Goal: Transaction & Acquisition: Purchase product/service

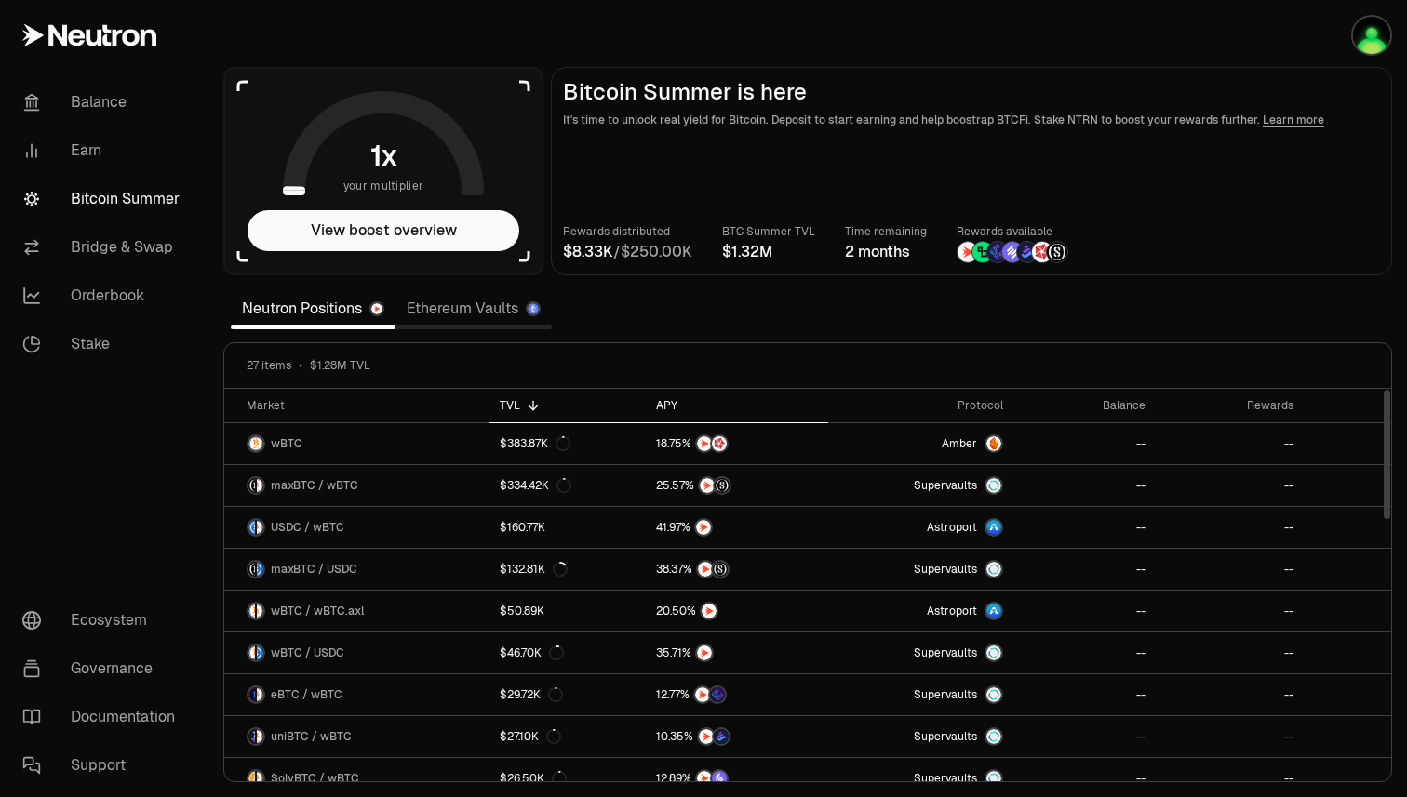
click at [663, 410] on div "APY" at bounding box center [737, 405] width 162 height 15
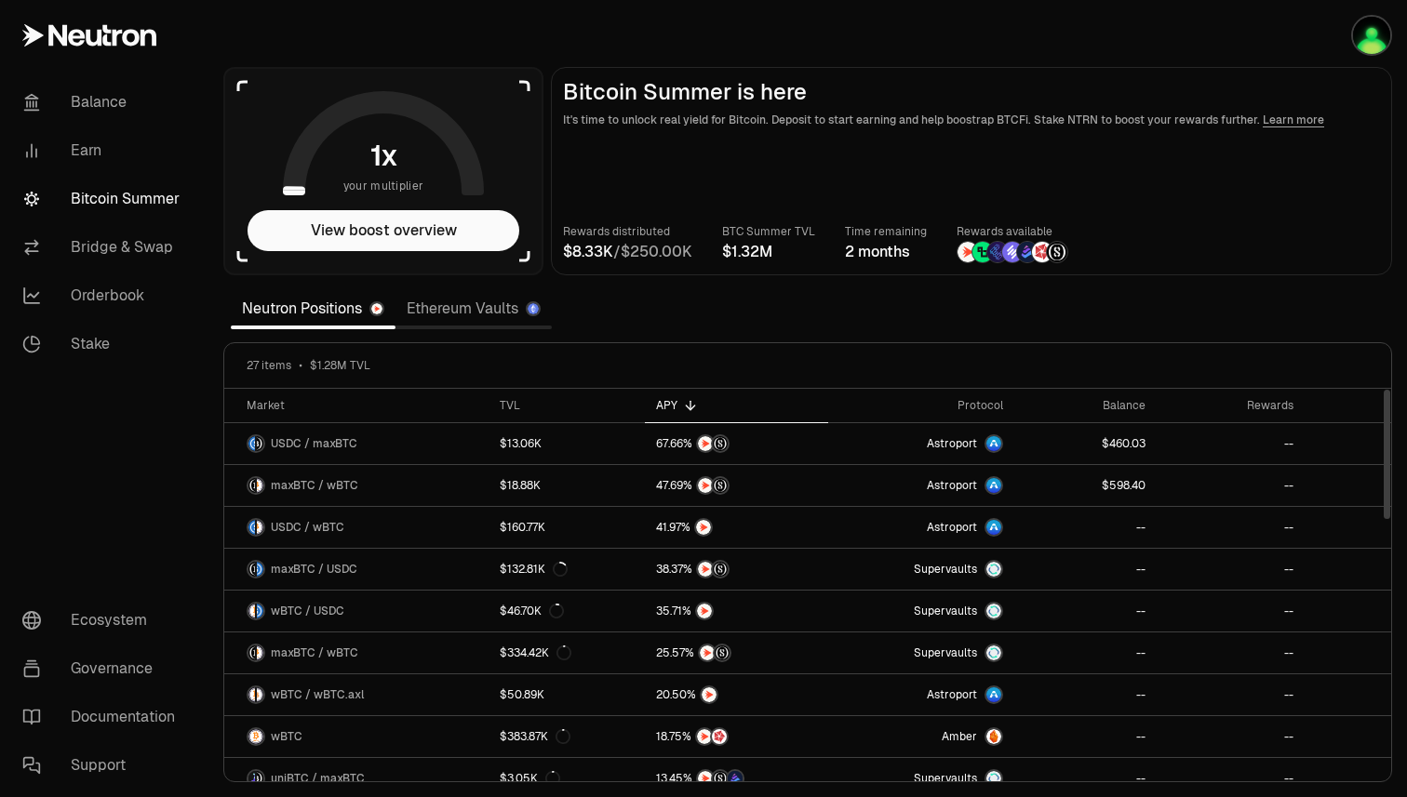
click at [502, 305] on link "Ethereum Vaults" at bounding box center [473, 308] width 156 height 37
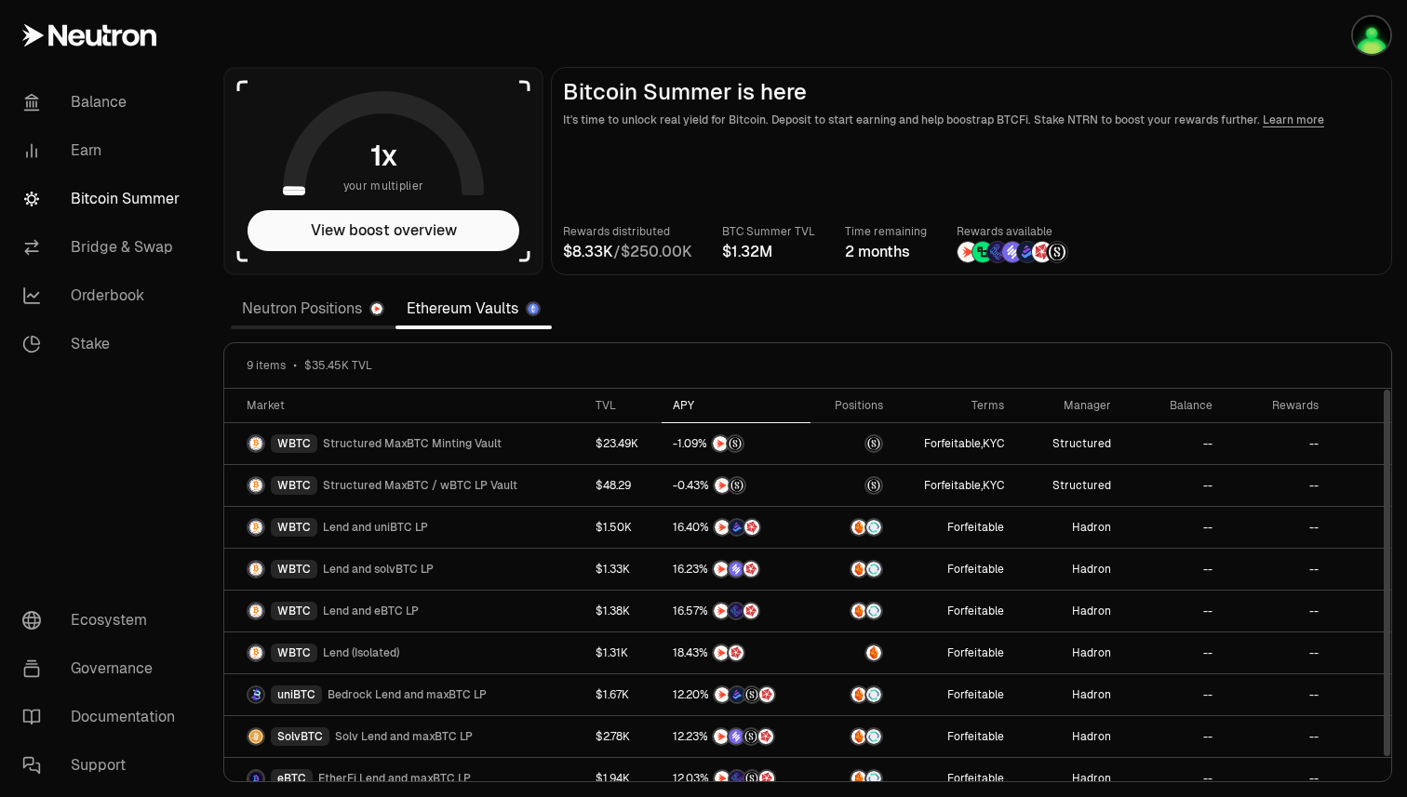
click at [681, 407] on div "APY" at bounding box center [736, 405] width 127 height 15
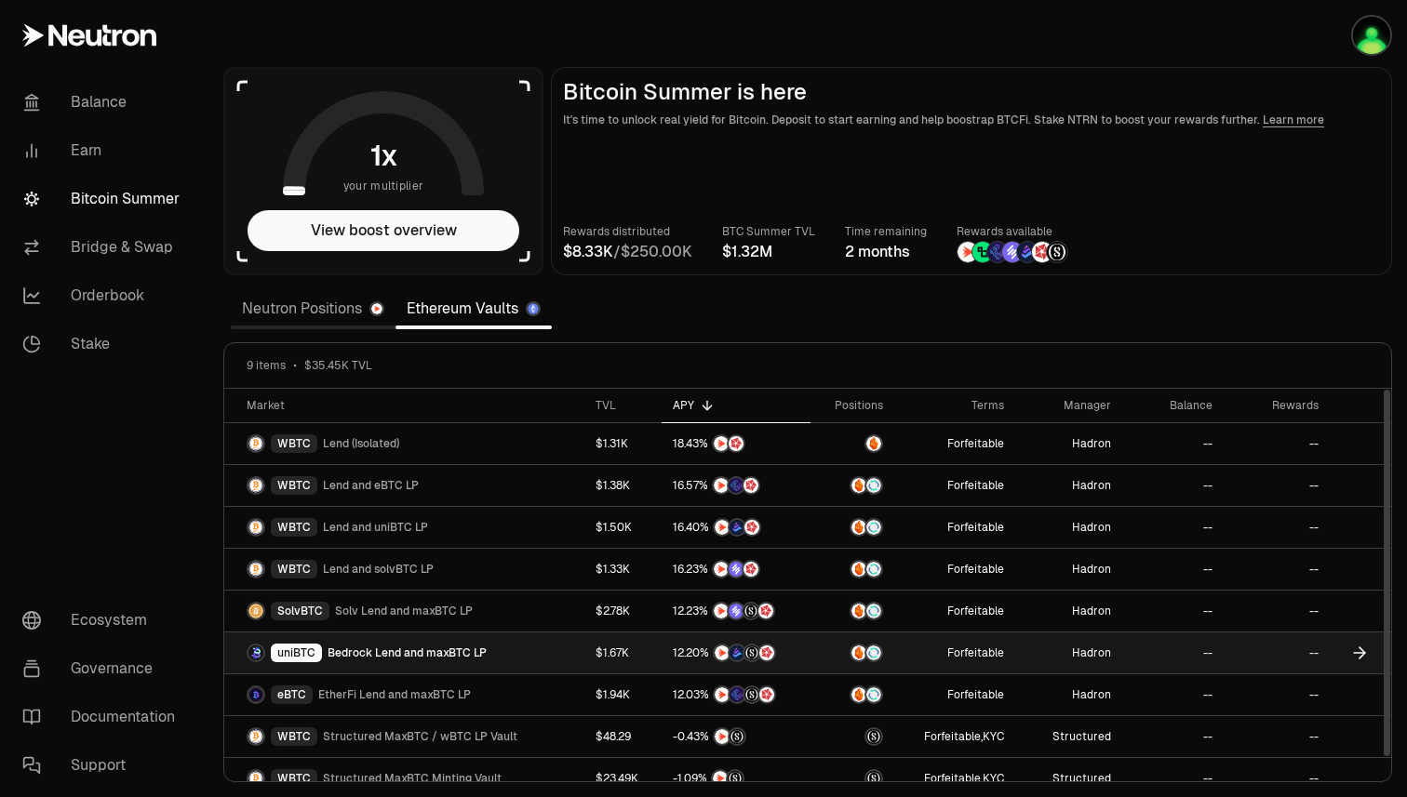
scroll to position [18, 0]
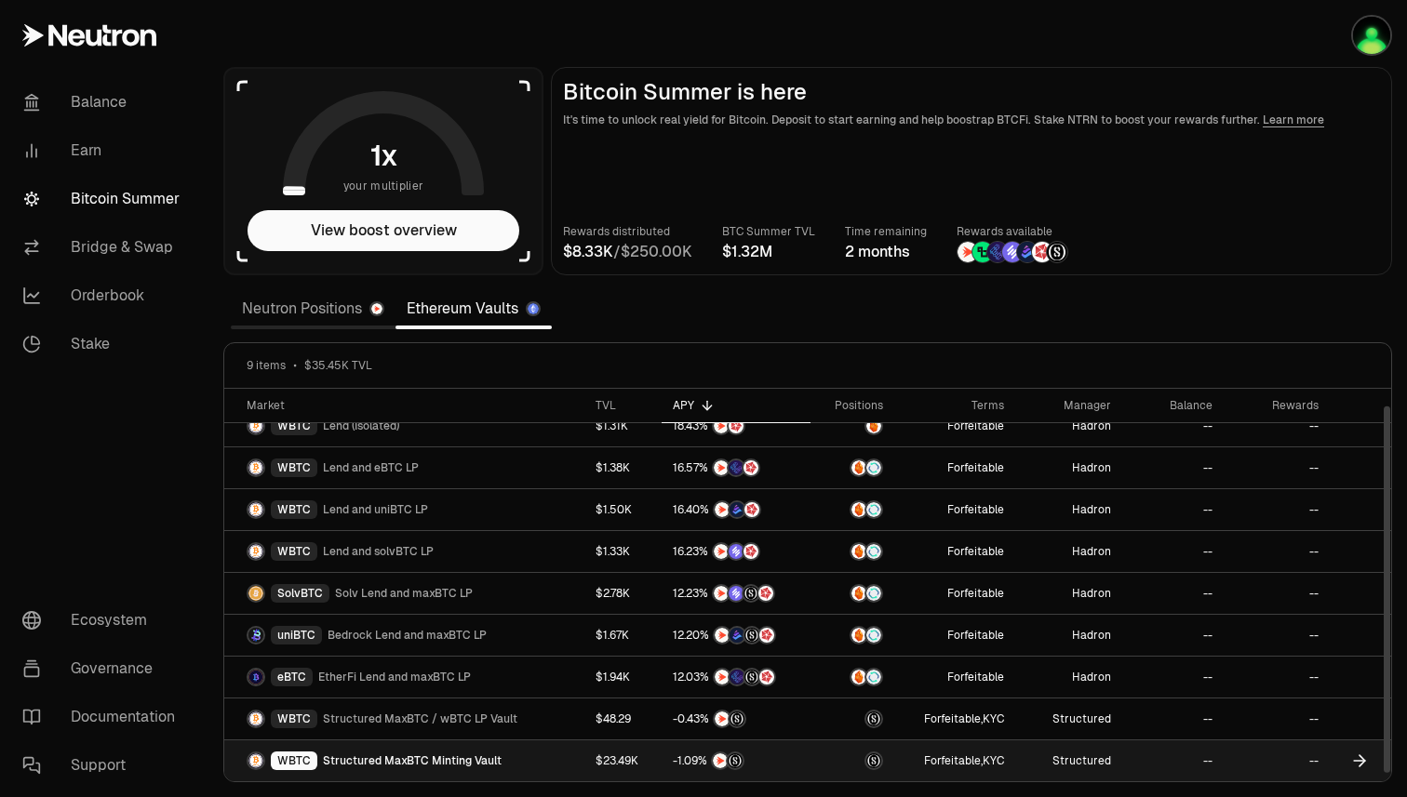
click at [1359, 758] on icon at bounding box center [1359, 761] width 19 height 19
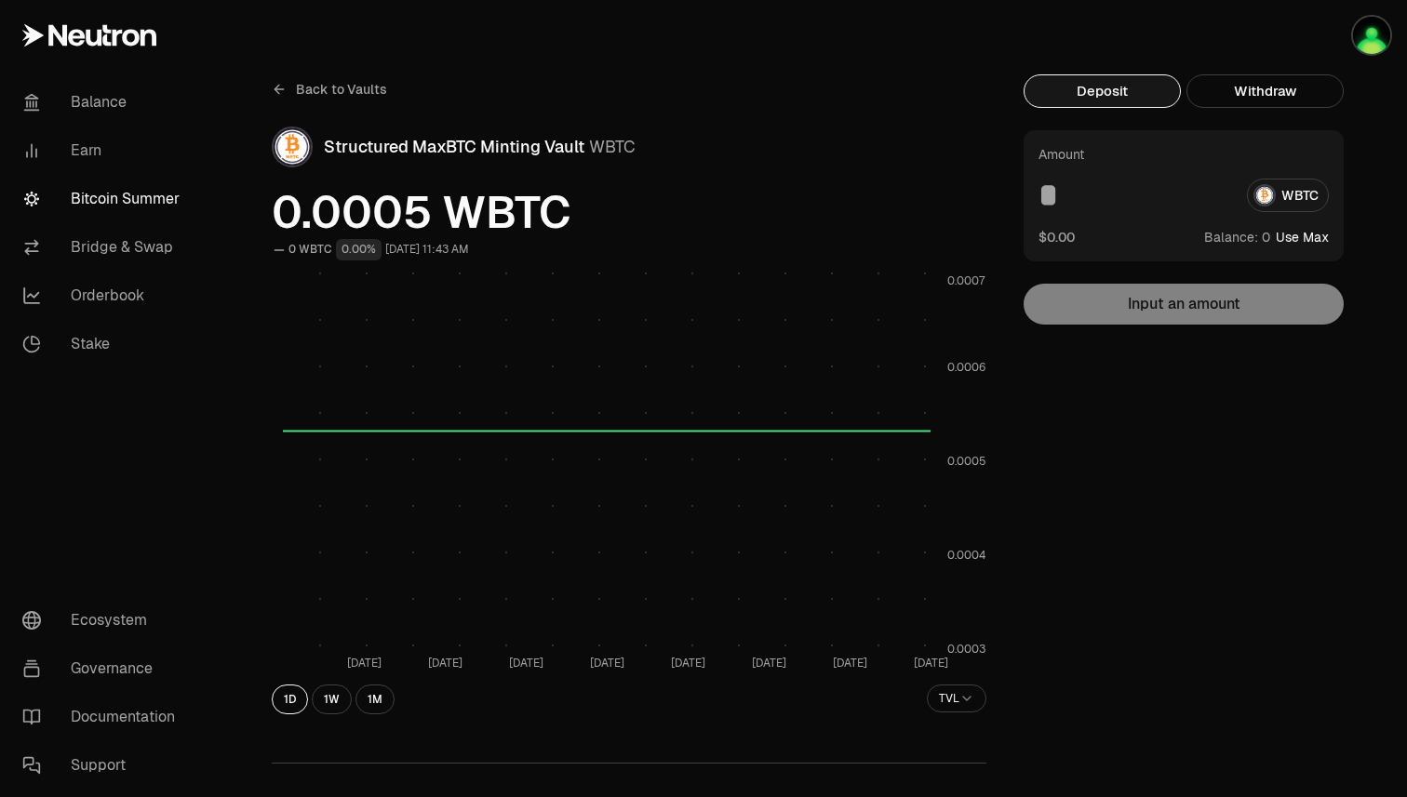
click at [1314, 231] on button "Use Max" at bounding box center [1301, 237] width 53 height 19
type input "*"
click at [1314, 231] on button "Using Max" at bounding box center [1296, 237] width 63 height 19
click at [1368, 42] on img "button" at bounding box center [1371, 35] width 37 height 37
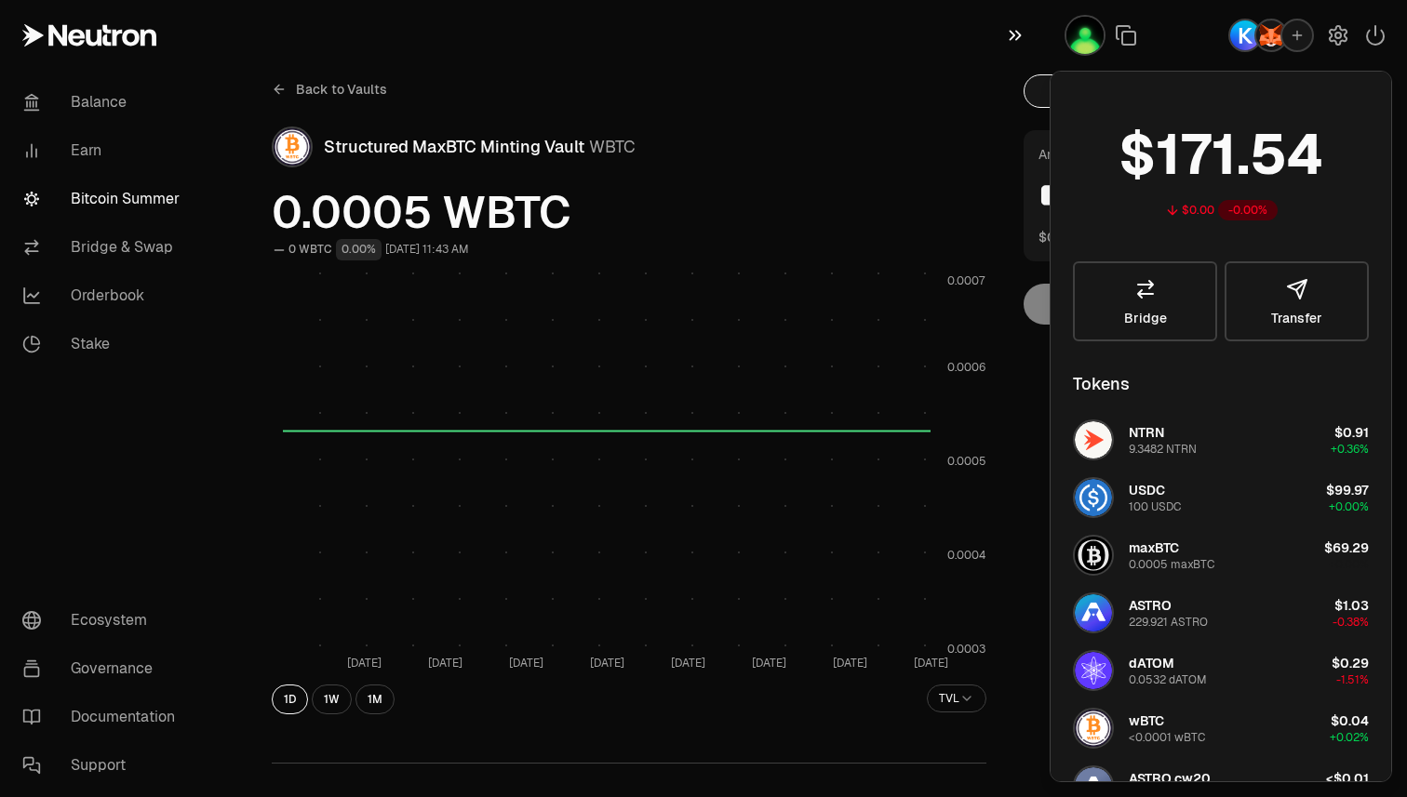
click at [1003, 33] on button "button" at bounding box center [1020, 35] width 60 height 71
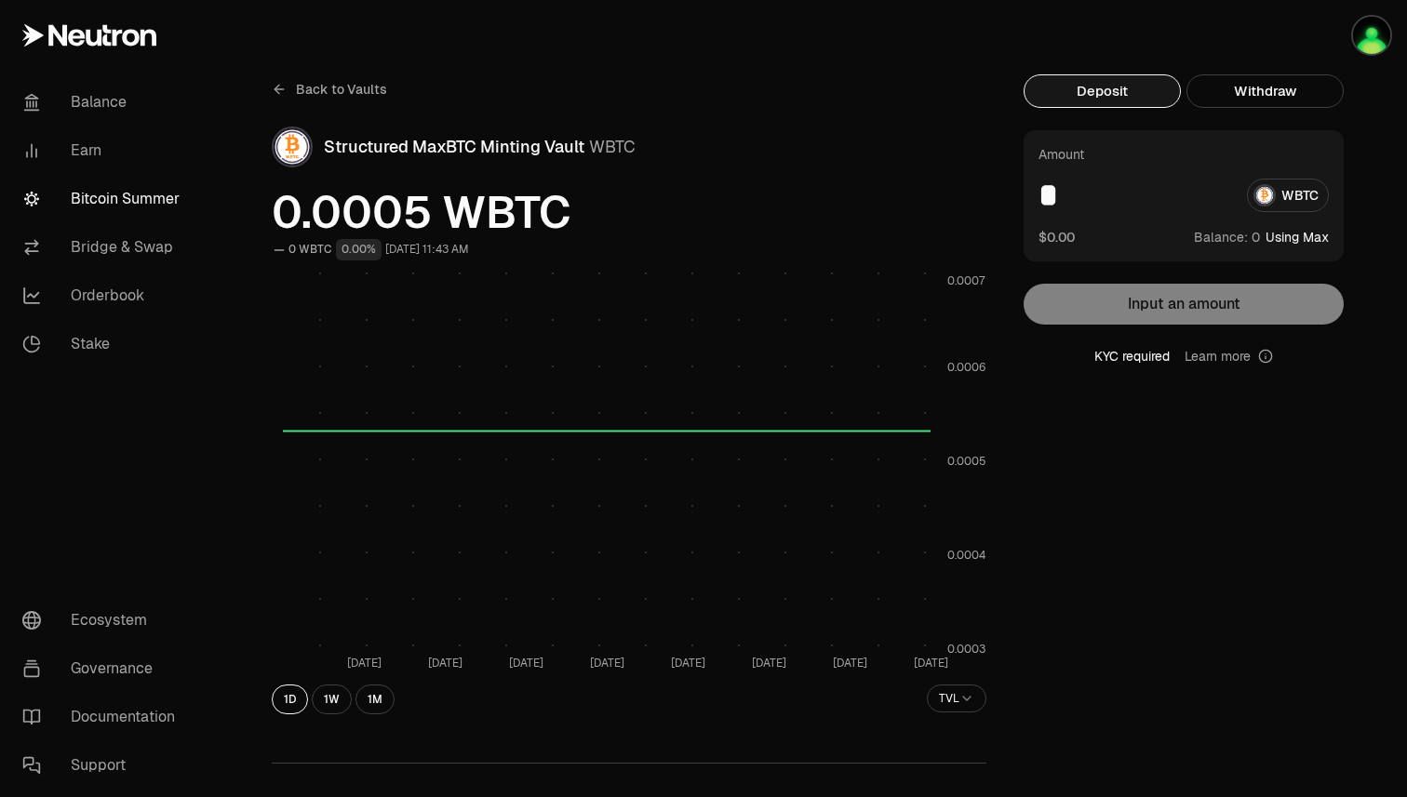
click at [1182, 224] on div "Amount * WBTC $0.00 Balance: Using Max" at bounding box center [1183, 195] width 320 height 131
click at [1176, 210] on input "*" at bounding box center [1134, 195] width 193 height 33
click at [1141, 200] on input "*" at bounding box center [1134, 195] width 193 height 33
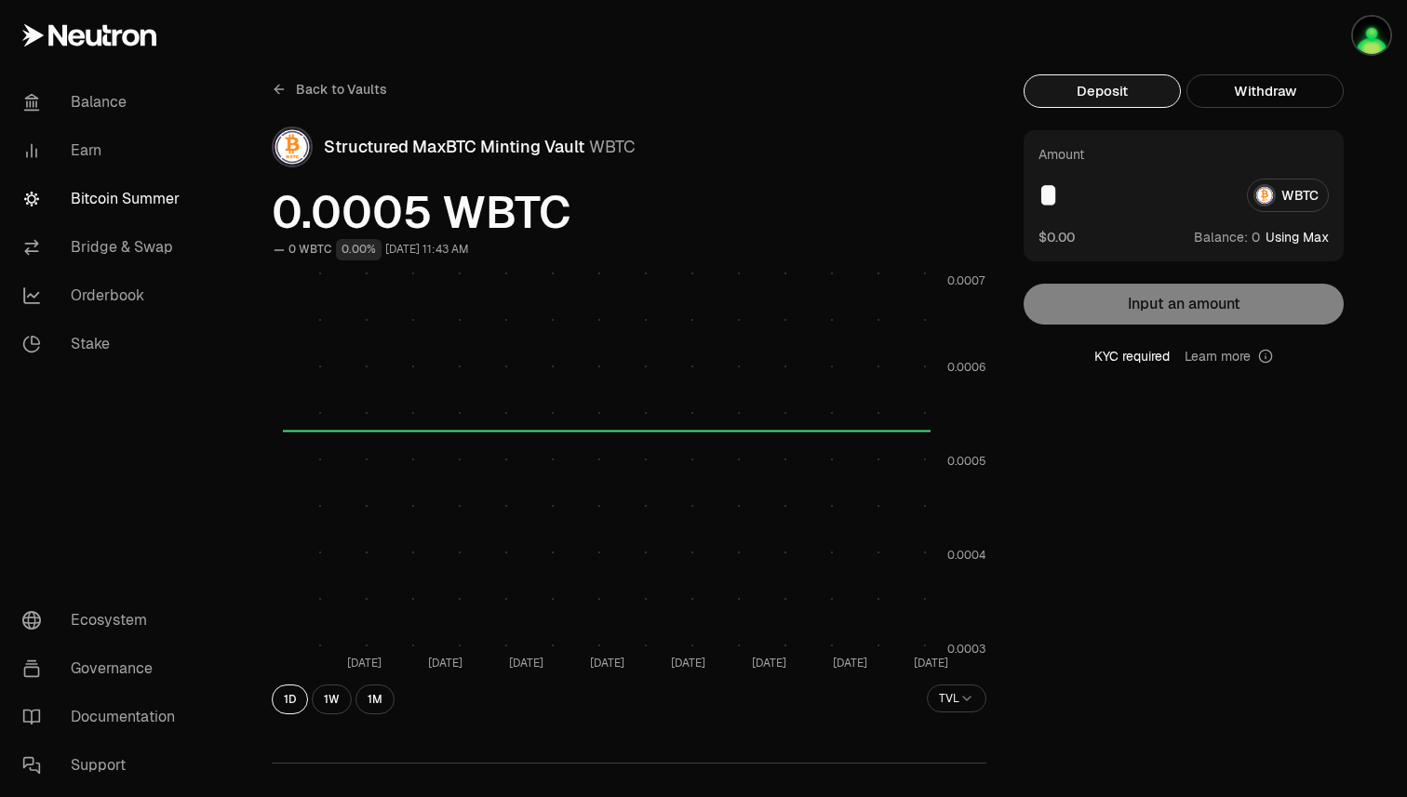
click at [1122, 358] on div "KYC required Learn more" at bounding box center [1183, 356] width 320 height 19
click at [1264, 352] on icon at bounding box center [1265, 356] width 15 height 15
click at [1112, 354] on div "KYC required Learn more" at bounding box center [1183, 356] width 320 height 19
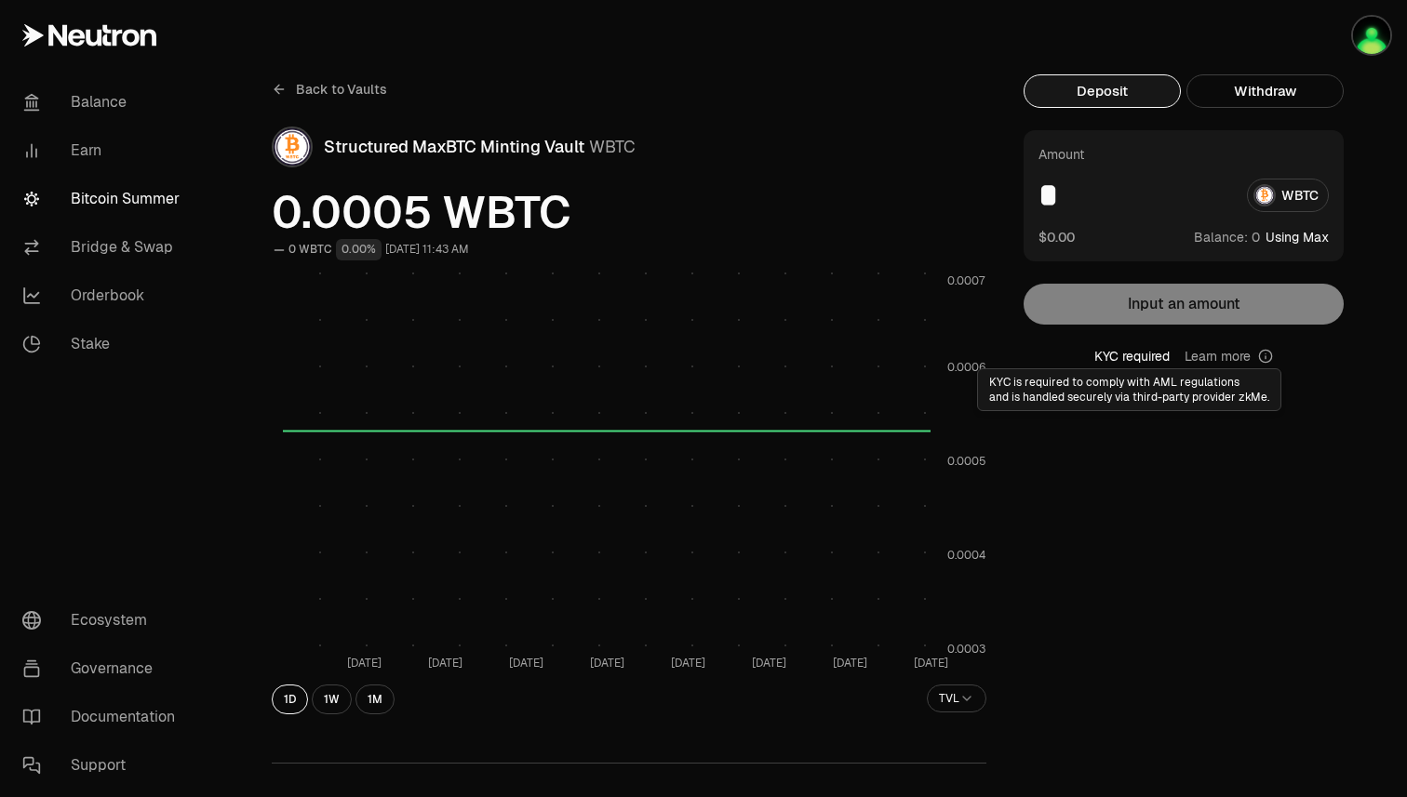
click at [1271, 357] on icon at bounding box center [1265, 356] width 15 height 15
click at [283, 80] on link "Back to Vaults" at bounding box center [329, 89] width 115 height 30
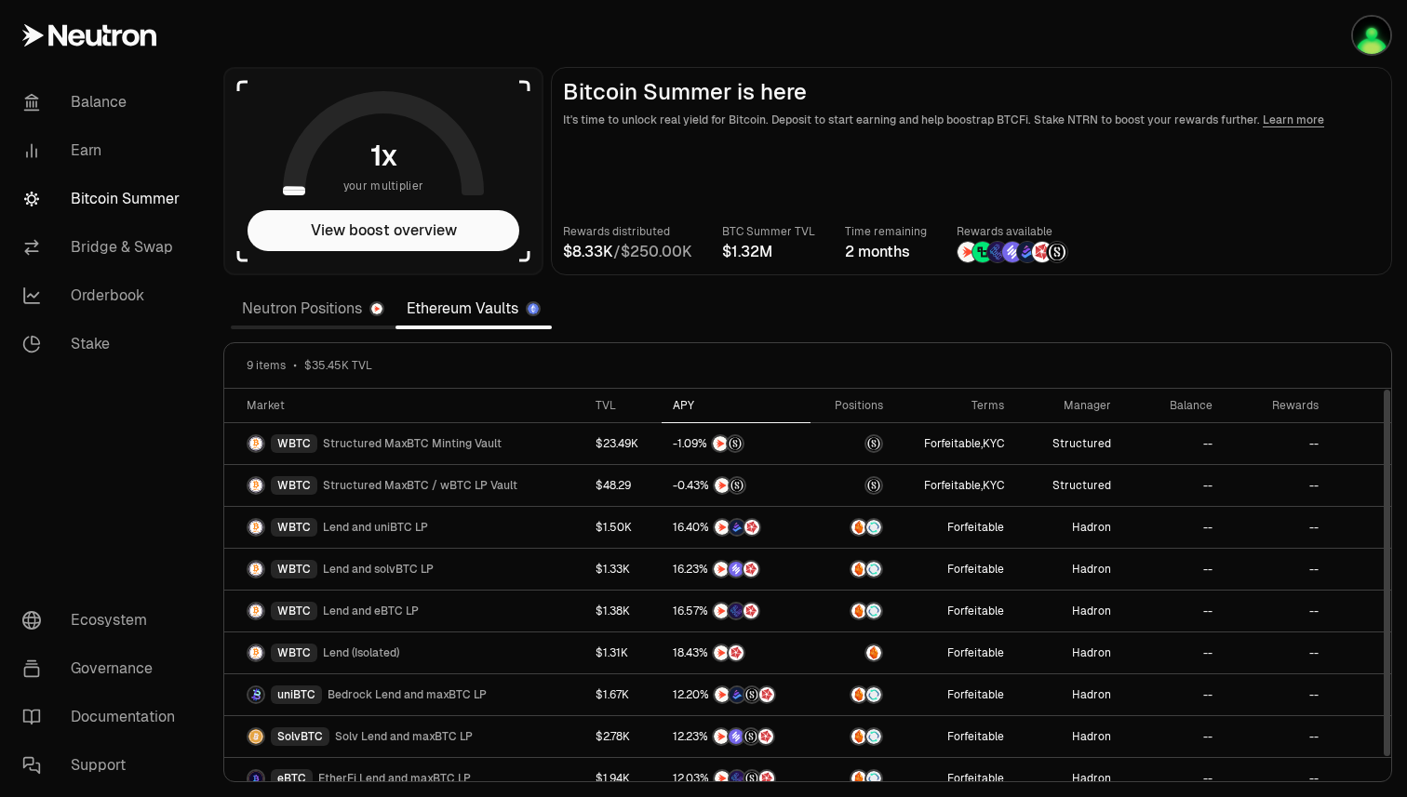
click at [683, 406] on div "APY" at bounding box center [736, 405] width 127 height 15
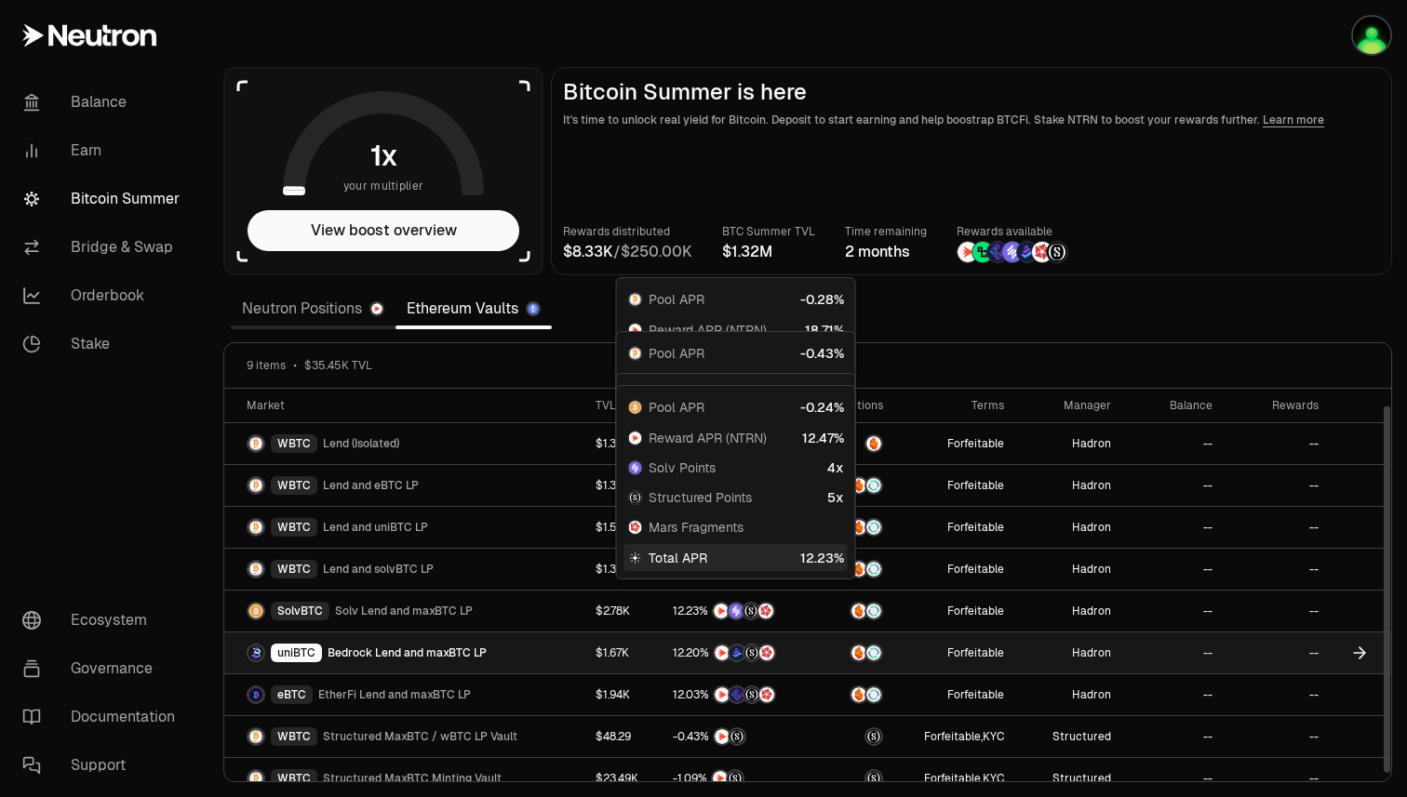
scroll to position [18, 0]
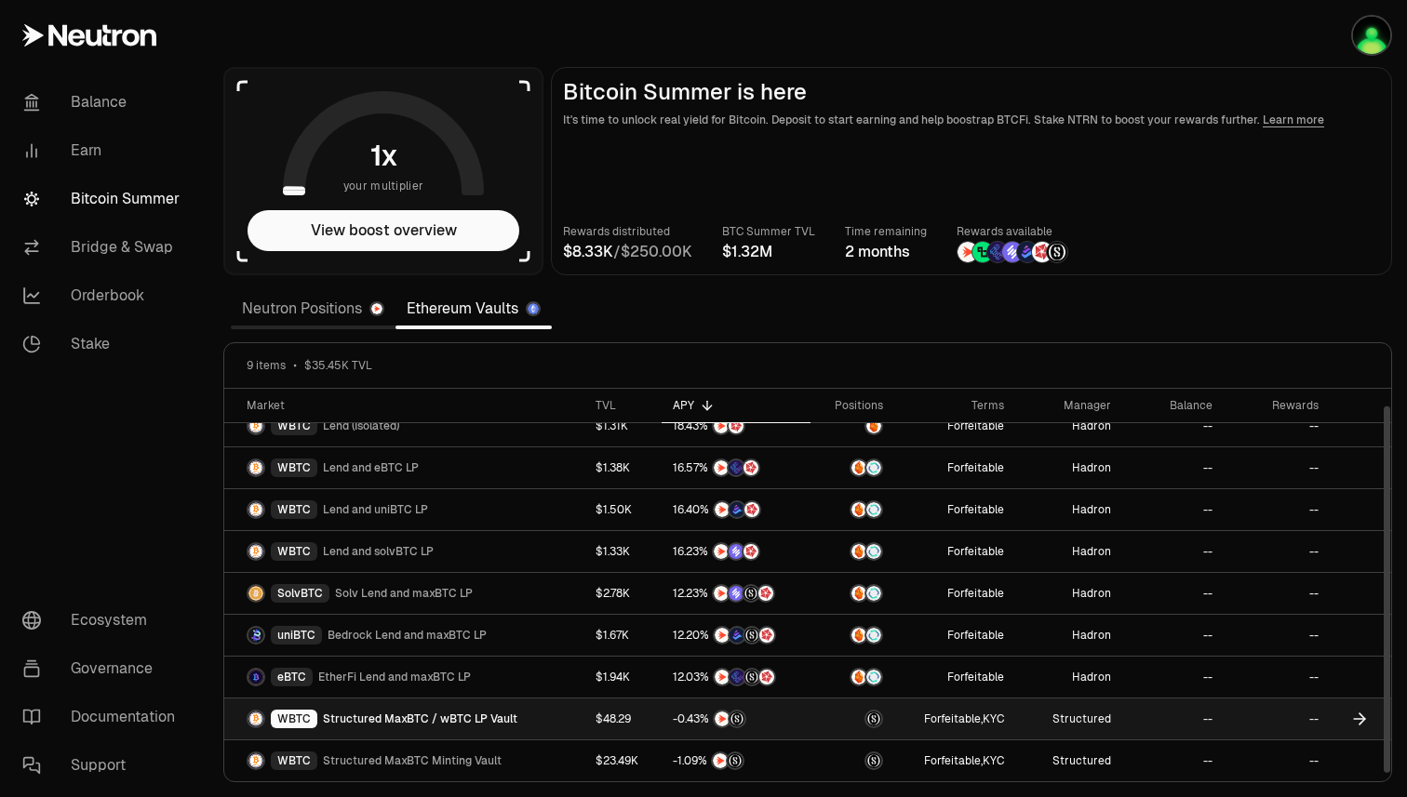
click at [1359, 719] on icon at bounding box center [1359, 719] width 11 height 0
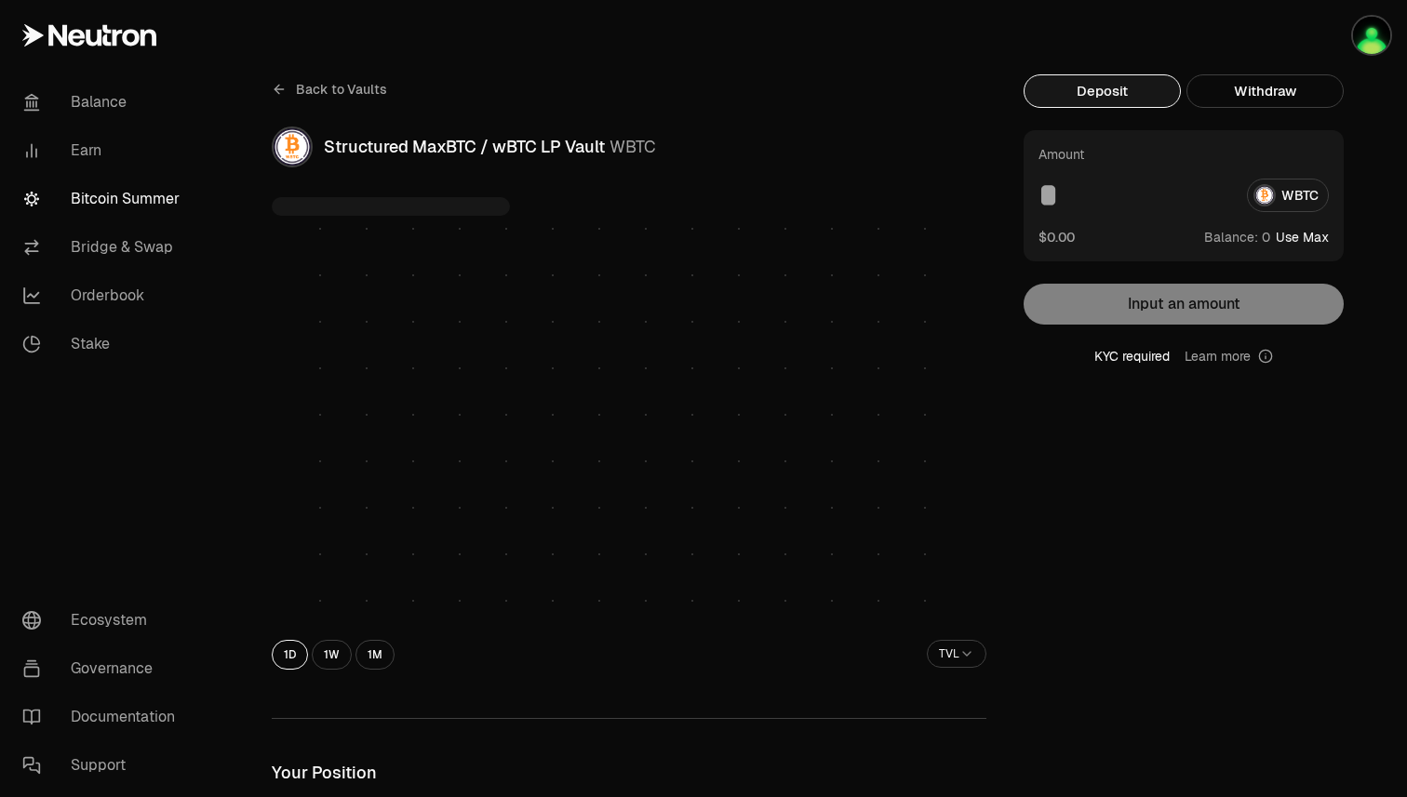
click at [282, 84] on icon at bounding box center [279, 89] width 15 height 15
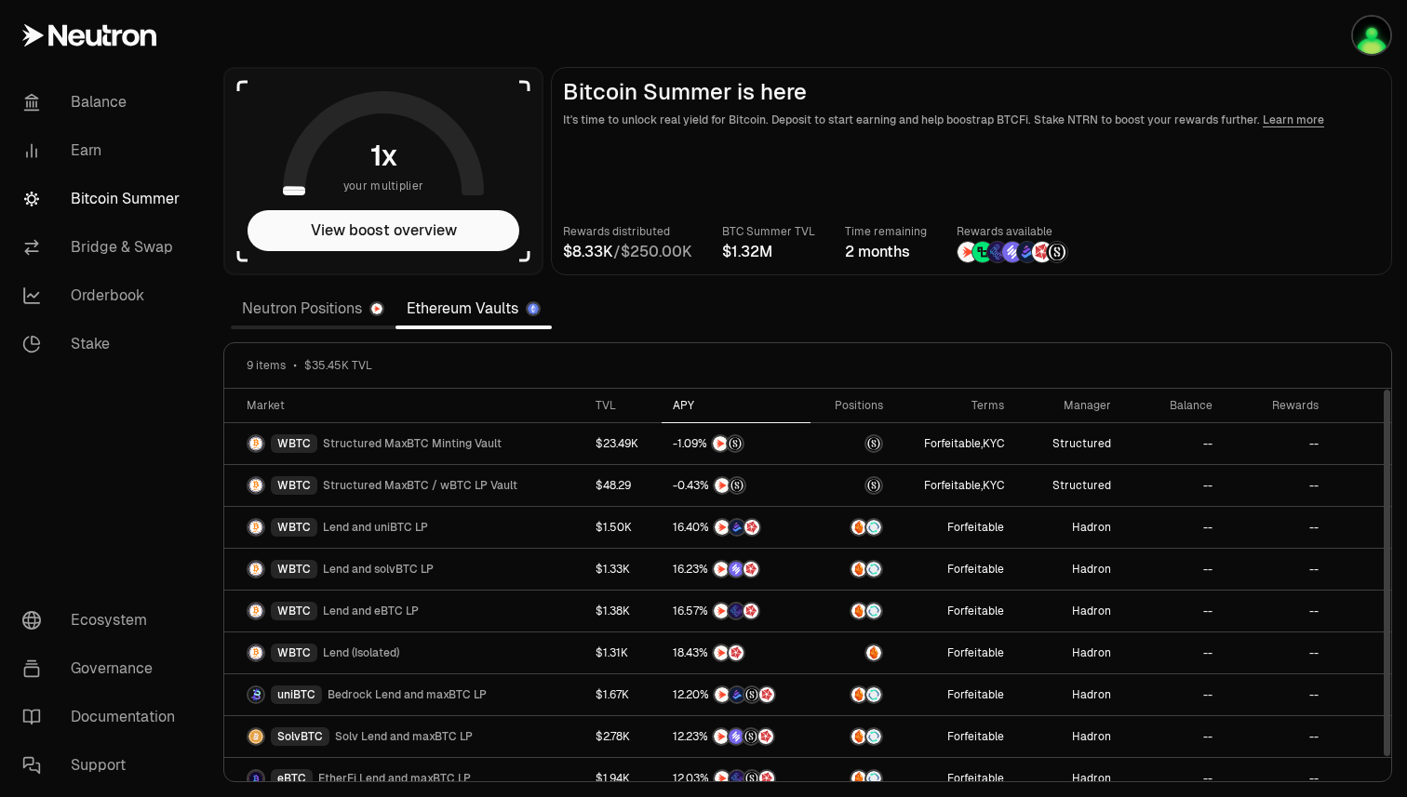
click at [676, 402] on div "APY" at bounding box center [736, 405] width 127 height 15
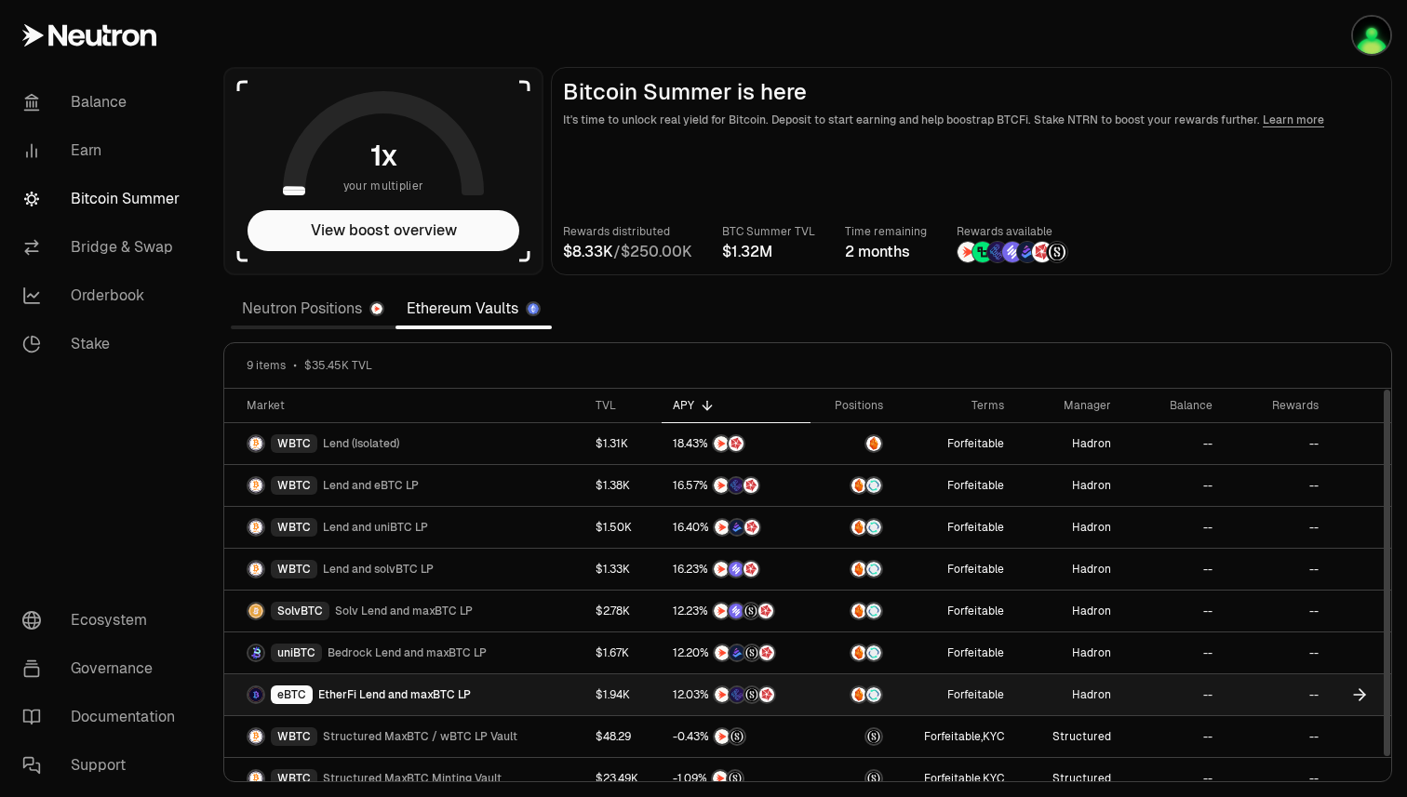
click at [1364, 698] on icon at bounding box center [1359, 695] width 19 height 19
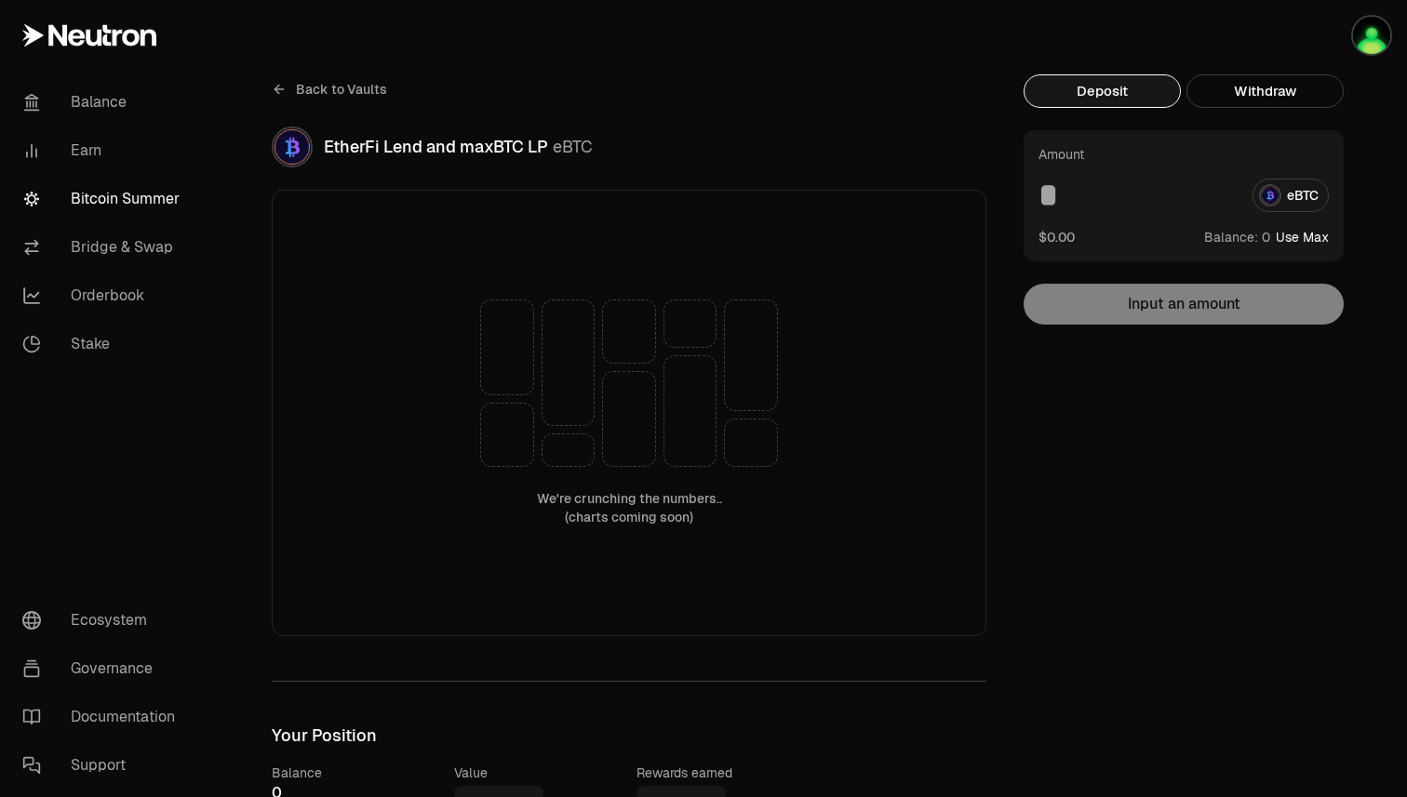
click at [1311, 238] on button "Use Max" at bounding box center [1301, 237] width 53 height 19
type input "*"
click at [1311, 238] on button "Using Max" at bounding box center [1296, 237] width 63 height 19
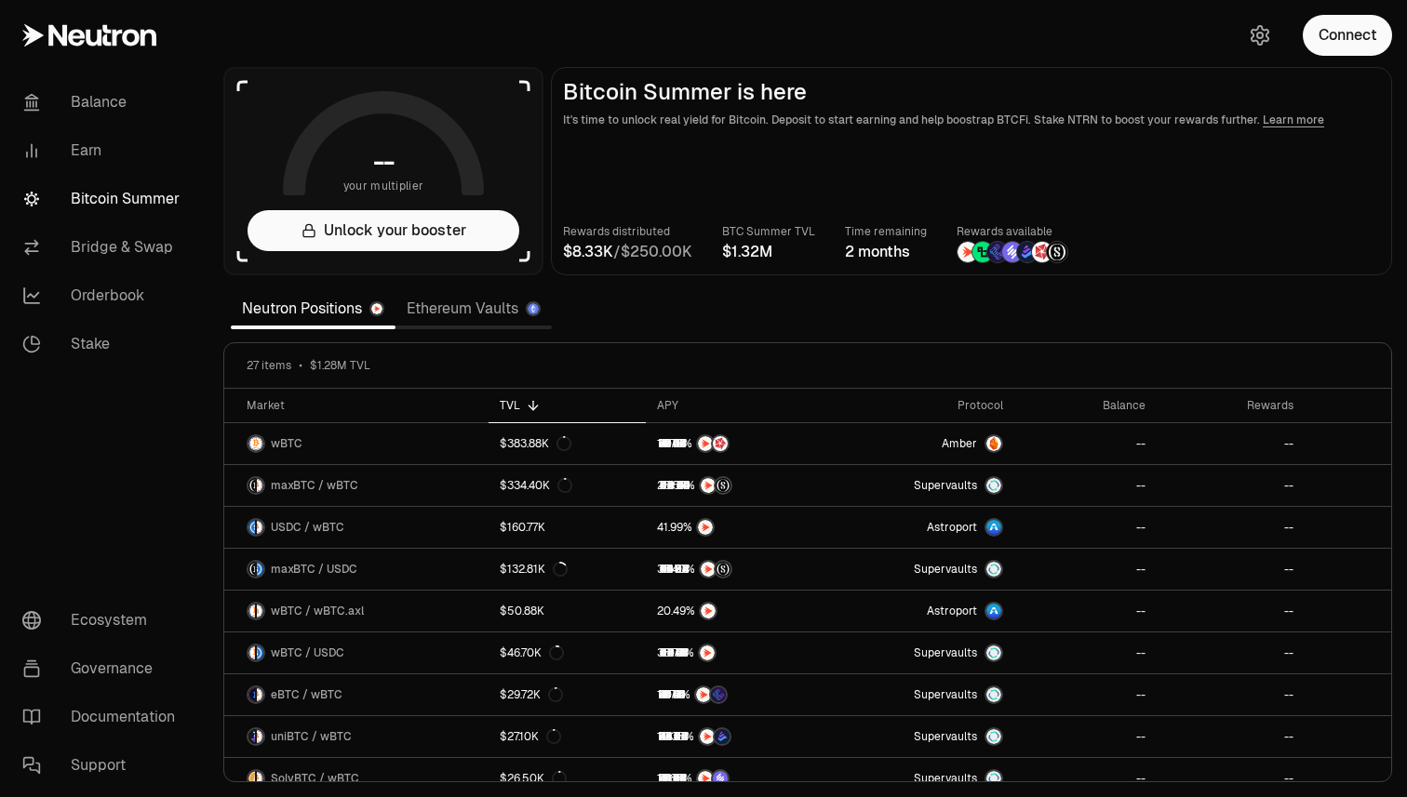
click at [493, 315] on link "Ethereum Vaults" at bounding box center [473, 308] width 156 height 37
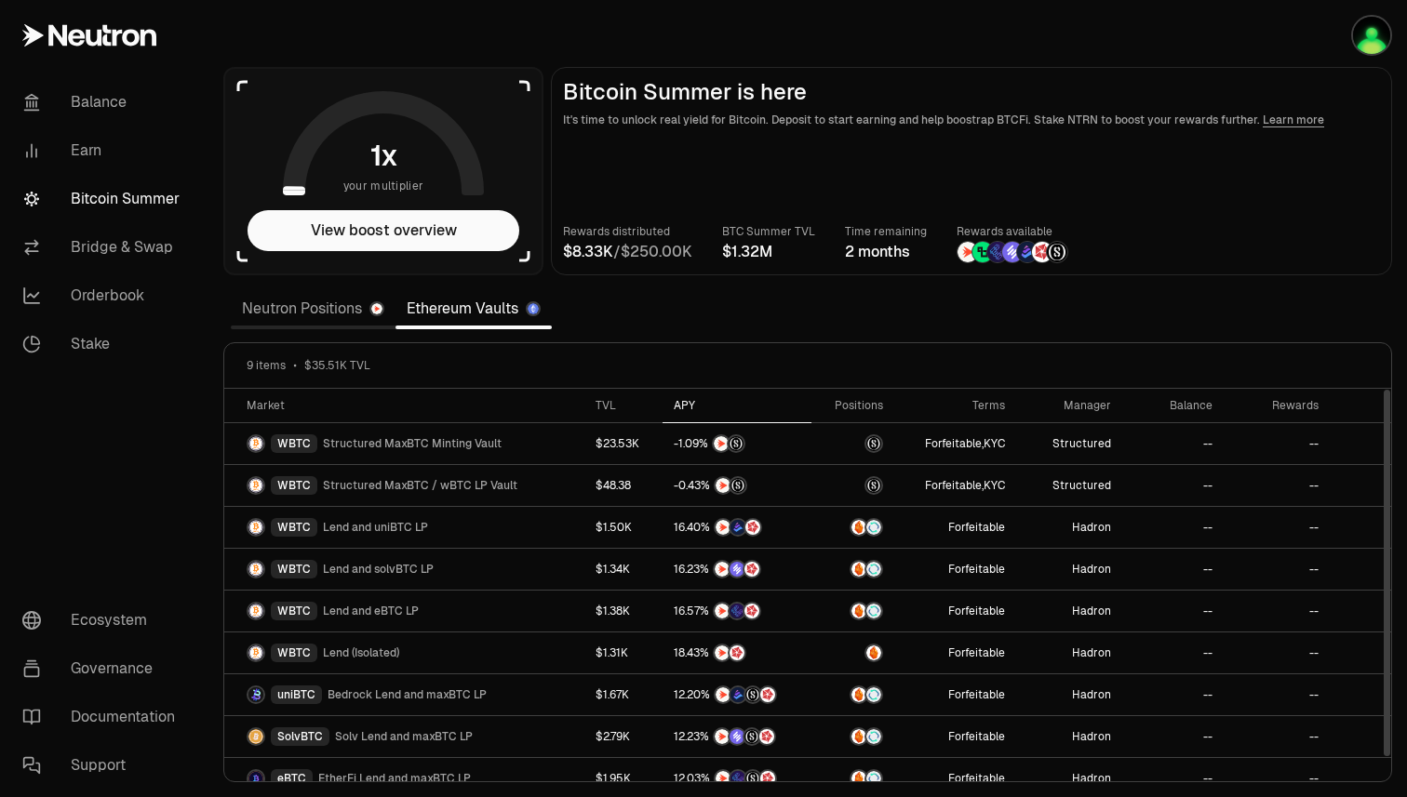
click at [695, 407] on div "APY" at bounding box center [737, 405] width 127 height 15
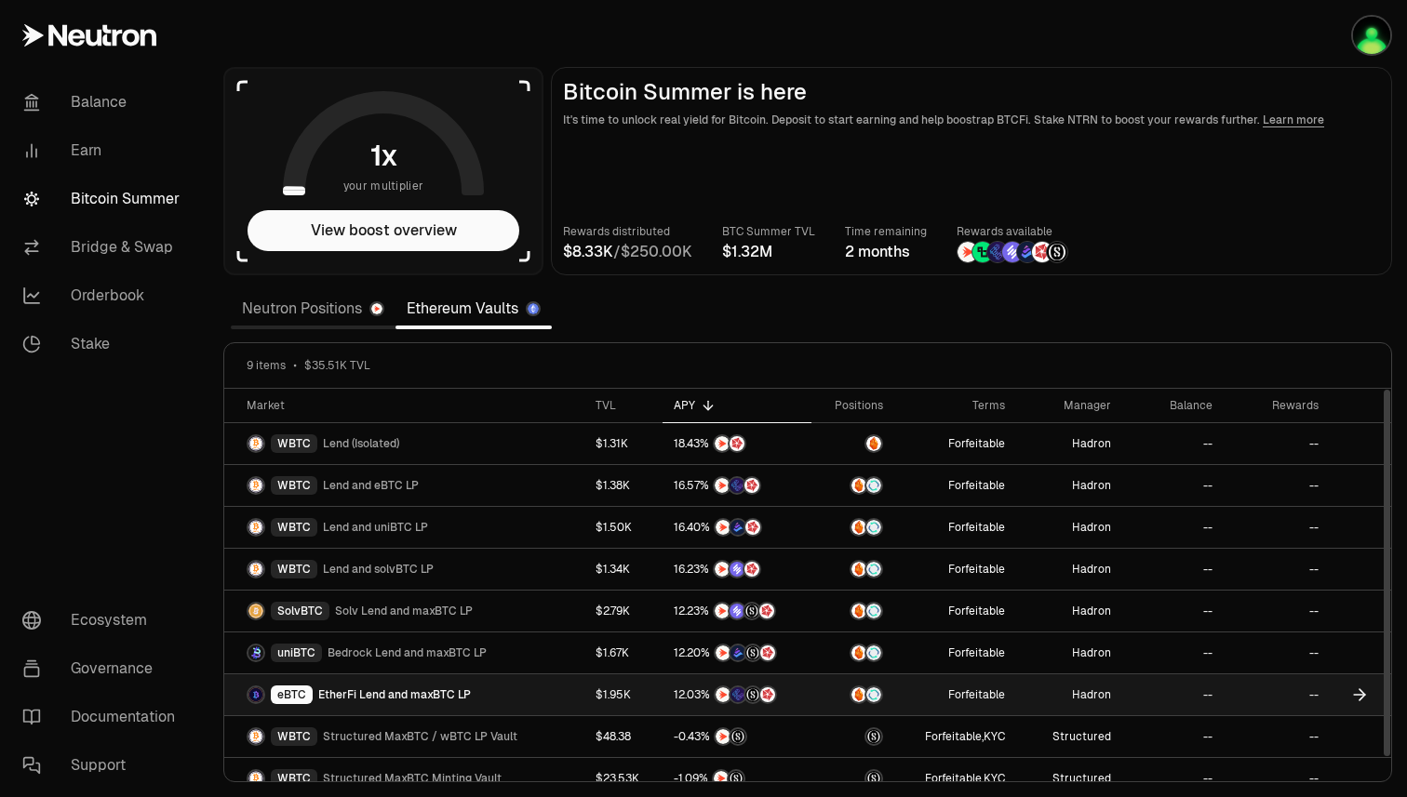
scroll to position [18, 0]
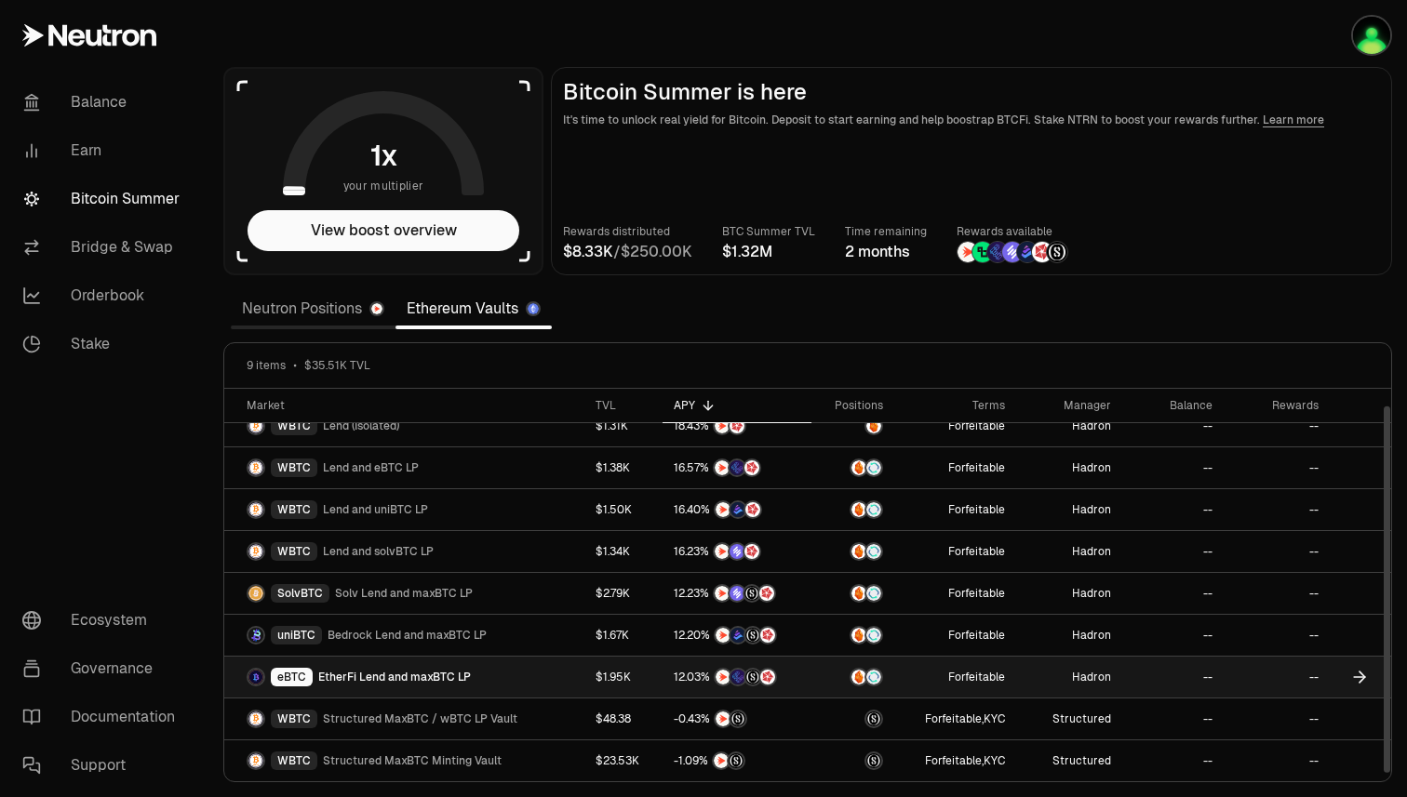
click at [1361, 674] on icon at bounding box center [1362, 677] width 6 height 11
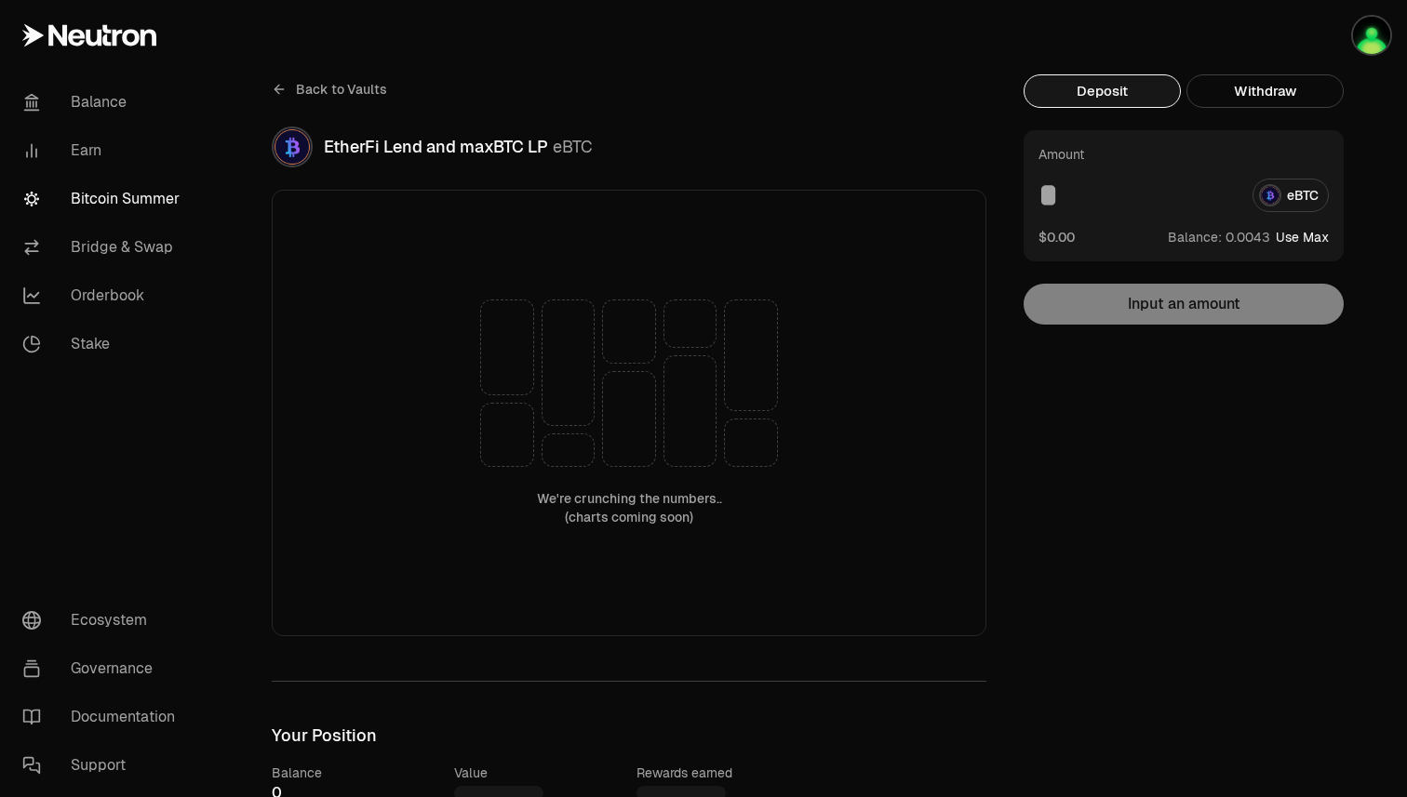
click at [1313, 238] on button "Use Max" at bounding box center [1301, 237] width 53 height 19
type input "**********"
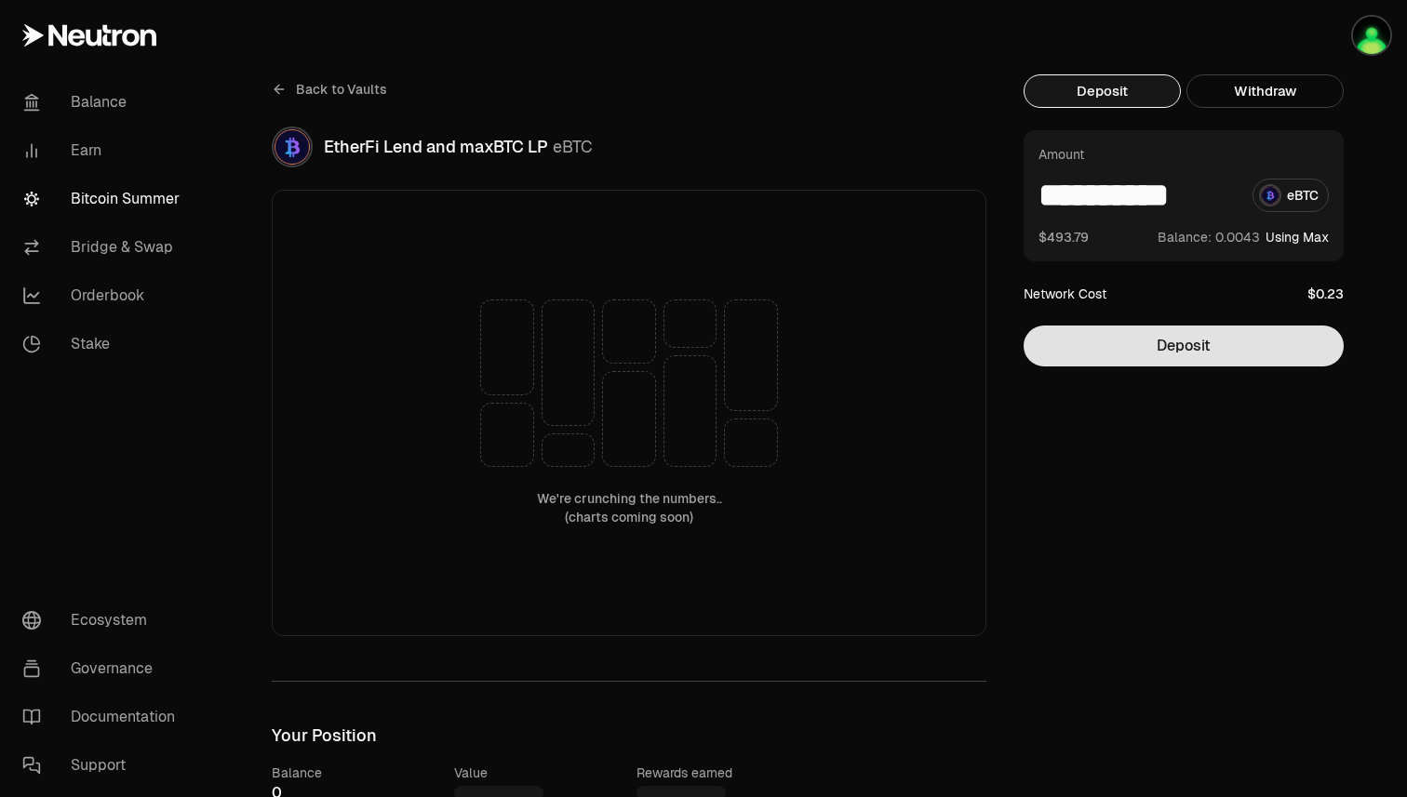
click at [1173, 344] on button "Deposit" at bounding box center [1183, 346] width 320 height 41
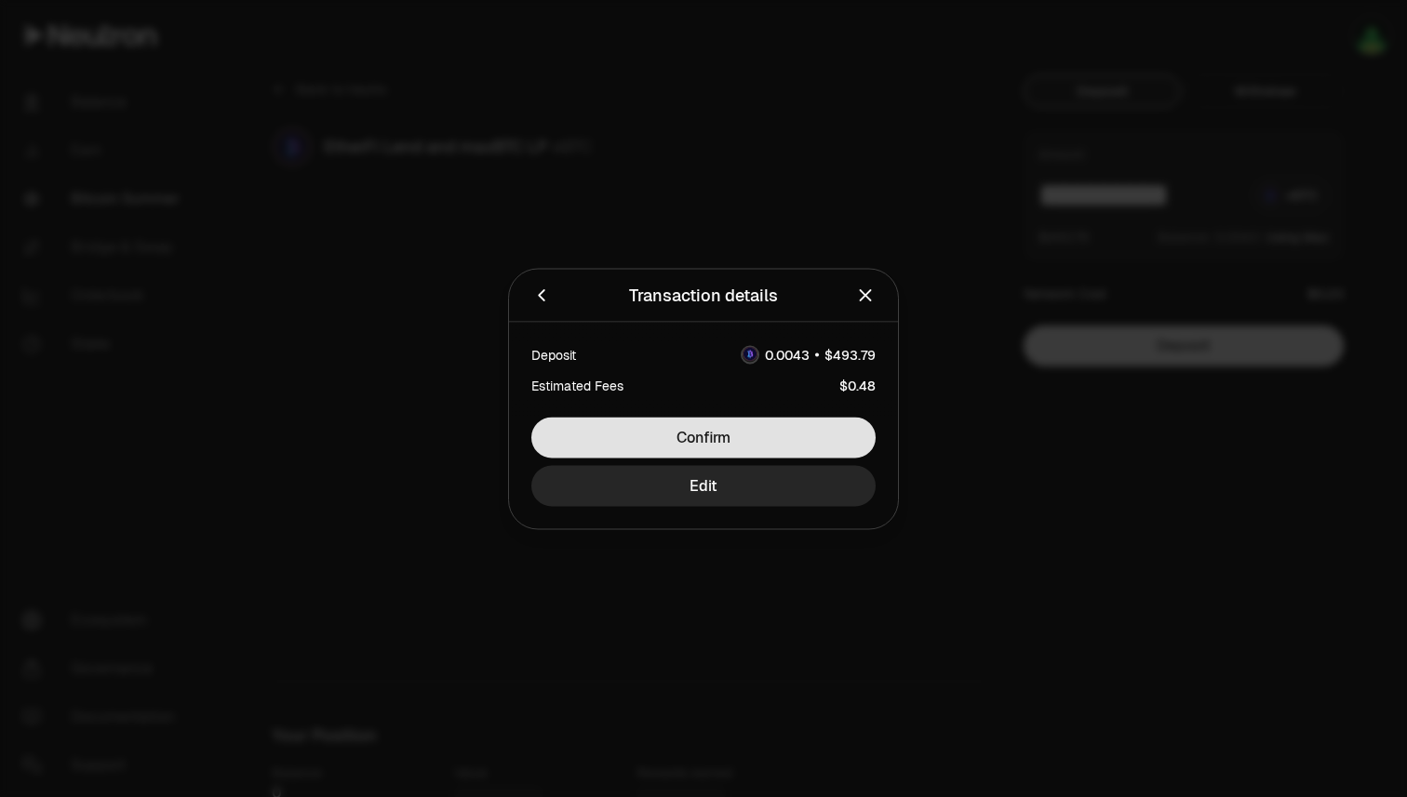
click at [736, 435] on button "Confirm" at bounding box center [703, 437] width 344 height 41
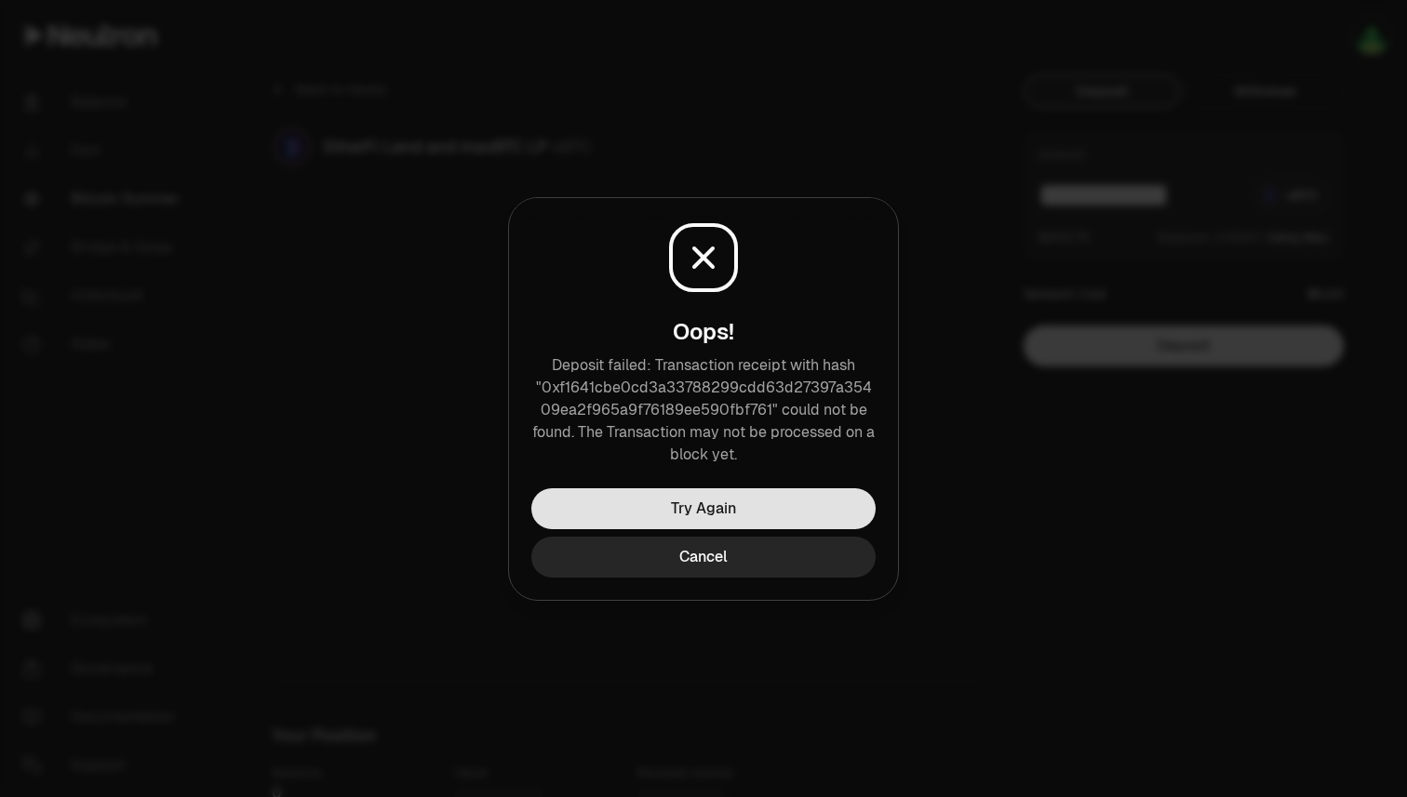
click at [771, 505] on button "Try Again" at bounding box center [703, 508] width 344 height 41
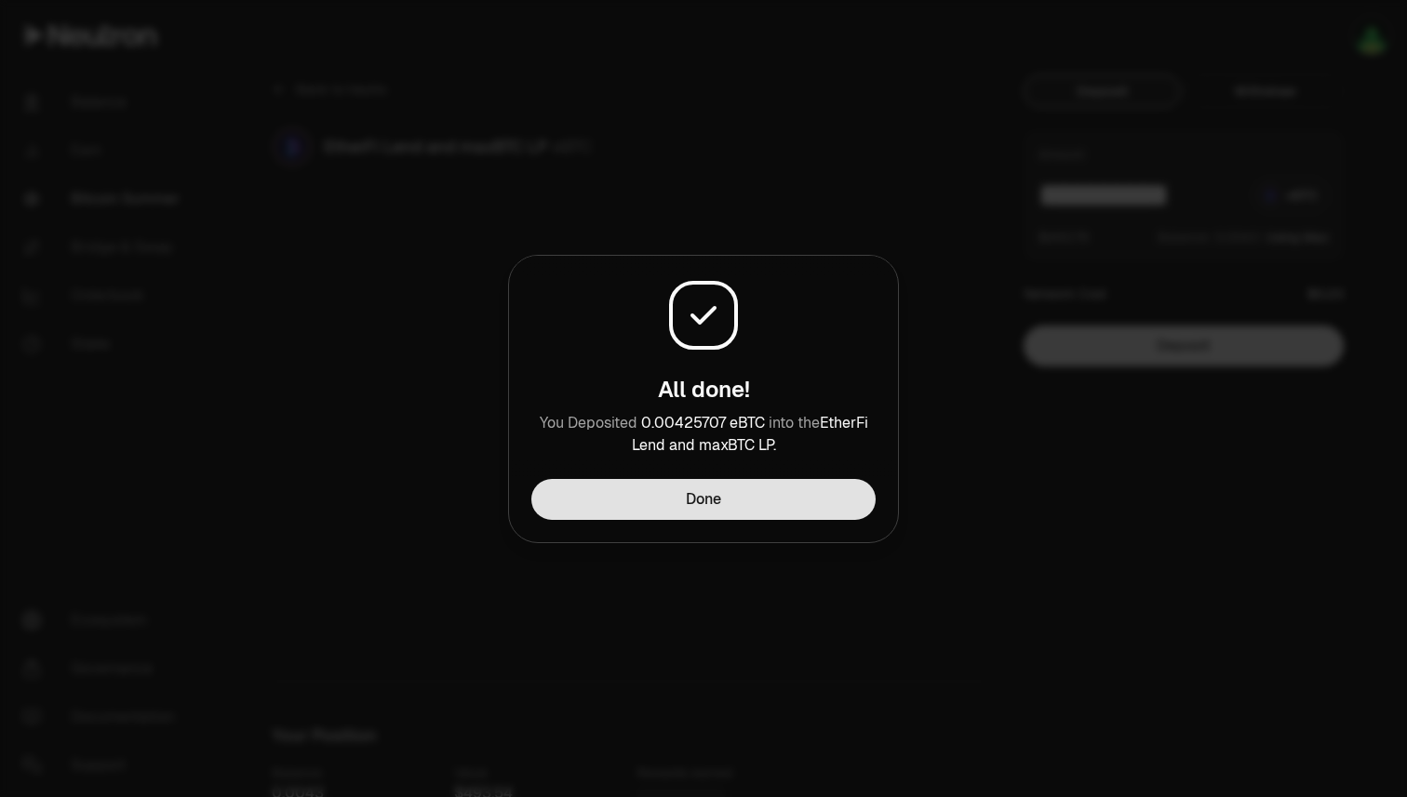
click at [754, 496] on button "Done" at bounding box center [703, 499] width 344 height 41
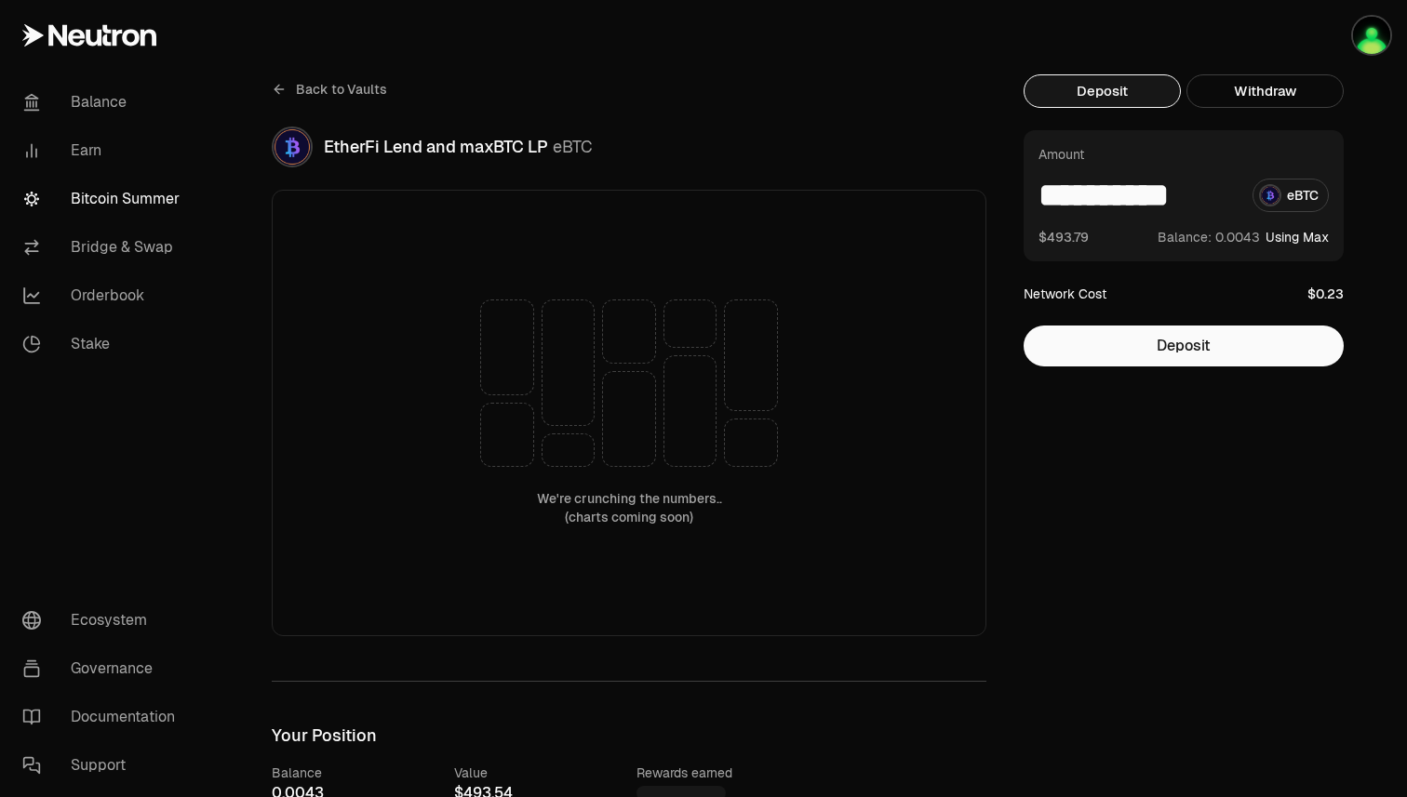
click at [82, 177] on link "Bitcoin Summer" at bounding box center [103, 199] width 193 height 48
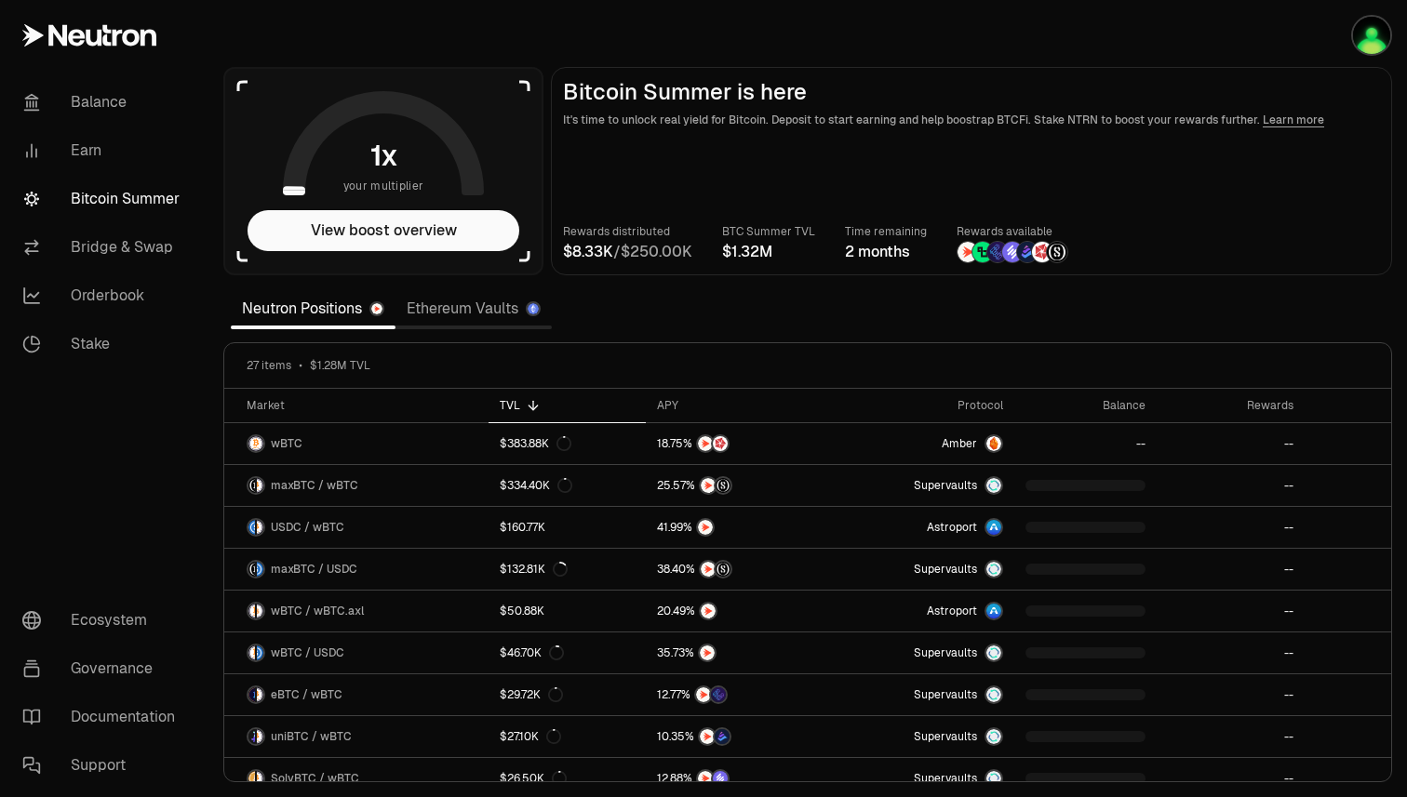
click at [87, 203] on link "Bitcoin Summer" at bounding box center [103, 199] width 193 height 48
click at [484, 317] on link "Ethereum Vaults" at bounding box center [473, 308] width 156 height 37
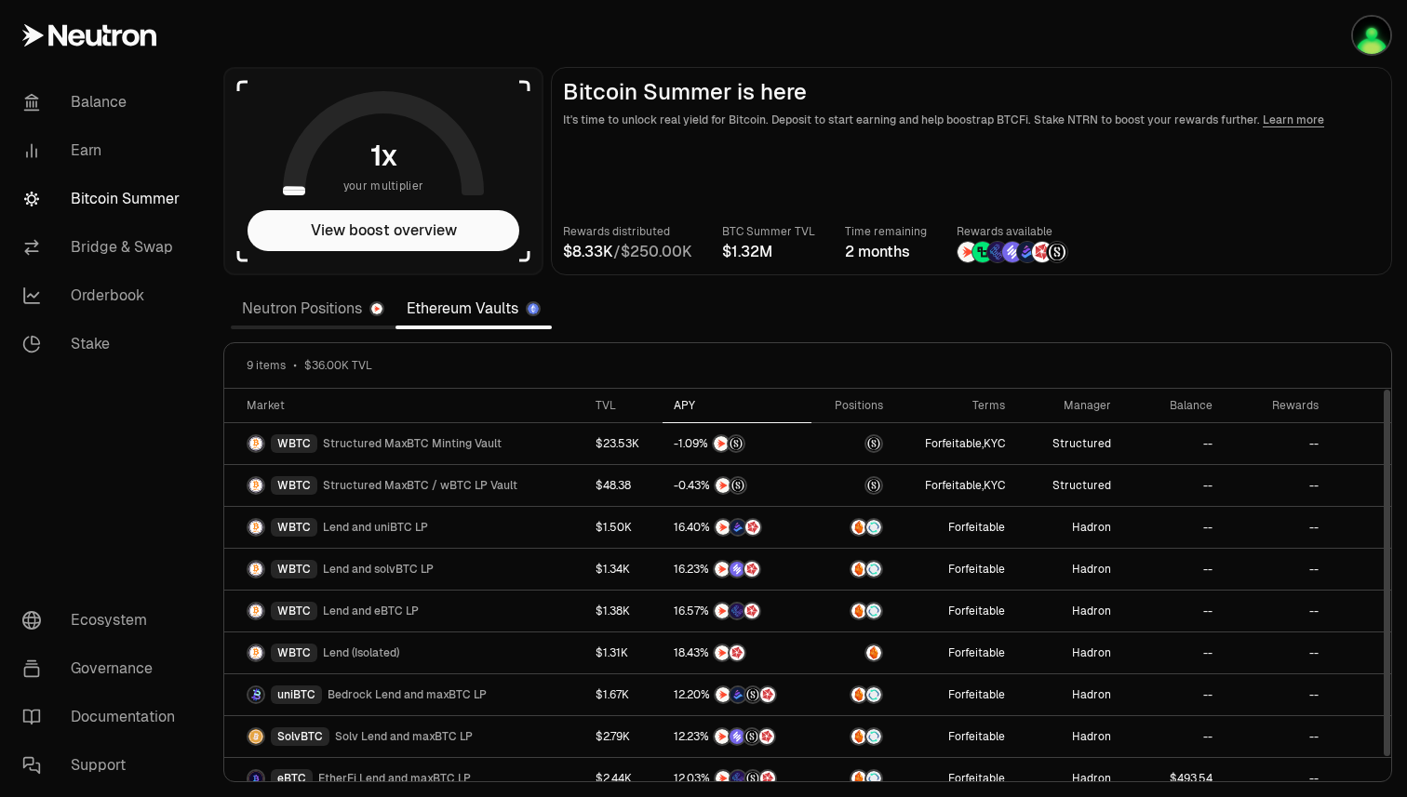
click at [679, 405] on div "APY" at bounding box center [737, 405] width 127 height 15
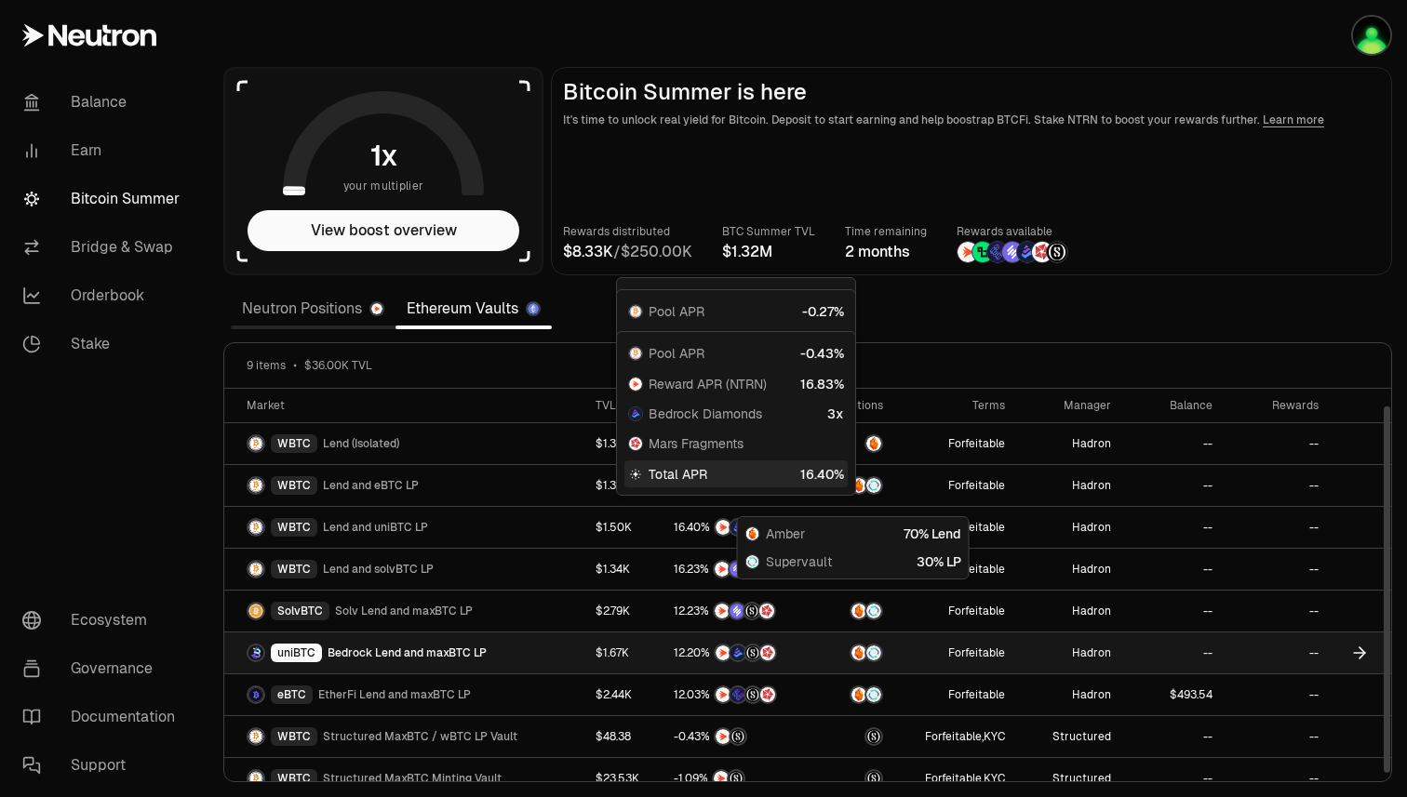
scroll to position [18, 0]
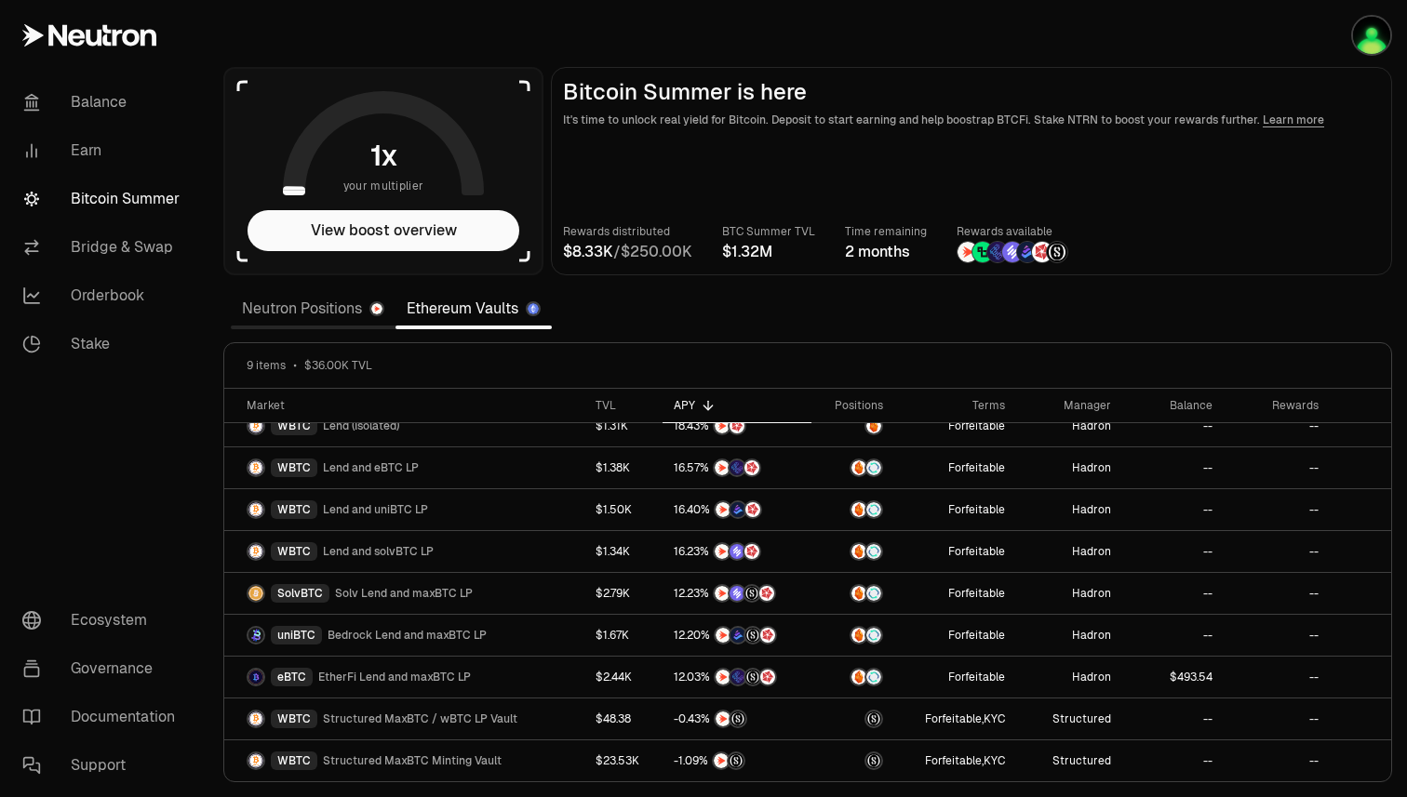
click at [287, 317] on link "Neutron Positions" at bounding box center [313, 308] width 165 height 37
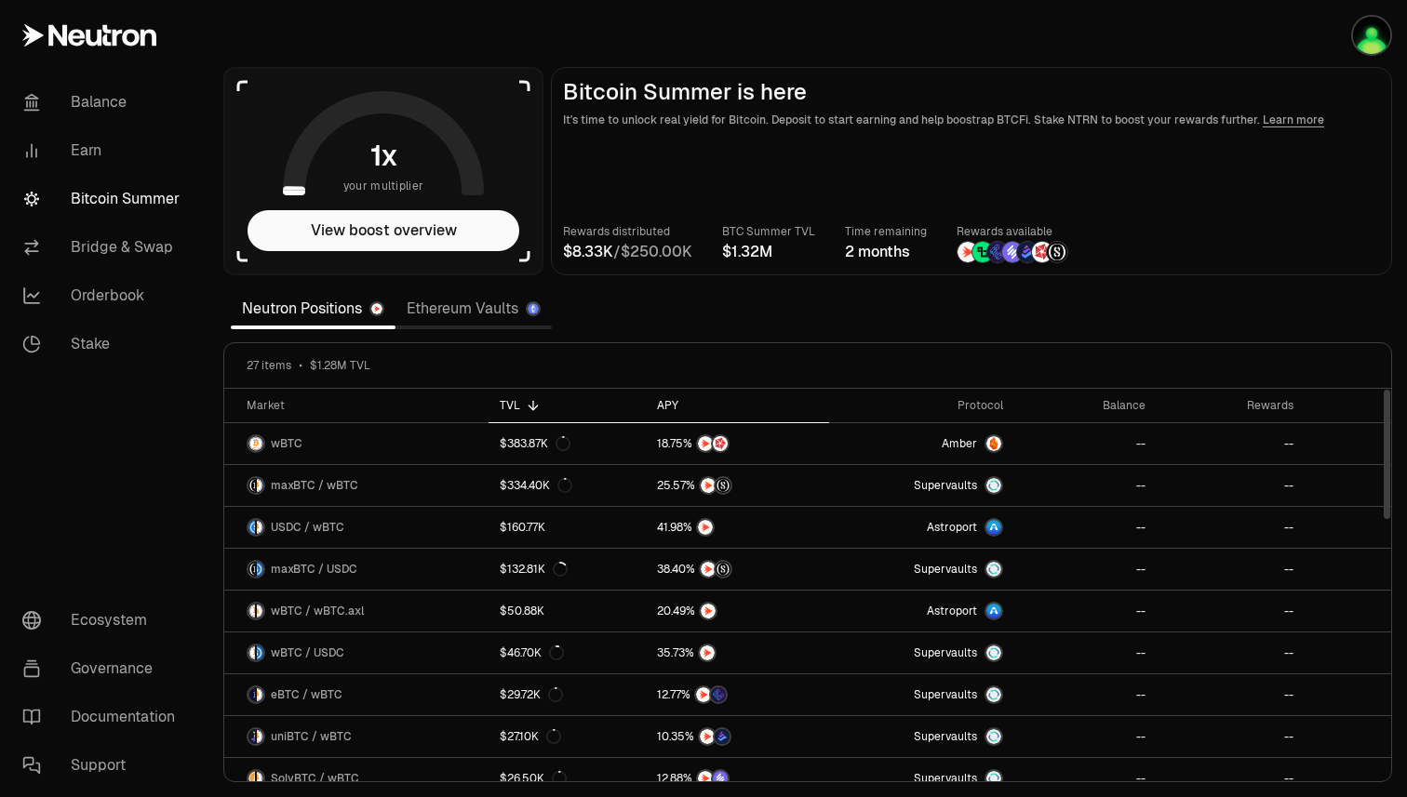
click at [664, 398] on div "APY" at bounding box center [737, 405] width 161 height 15
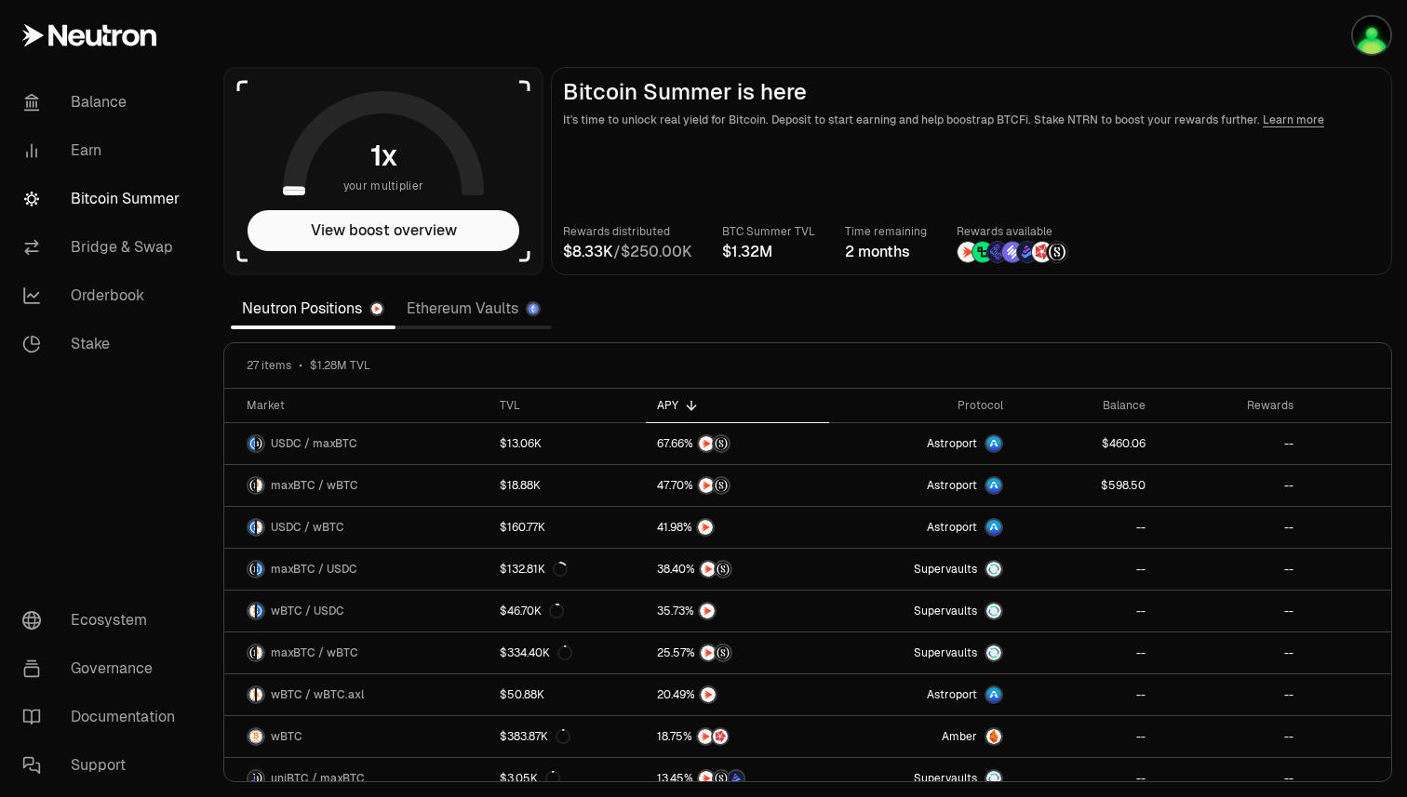
click at [451, 312] on link "Ethereum Vaults" at bounding box center [473, 308] width 156 height 37
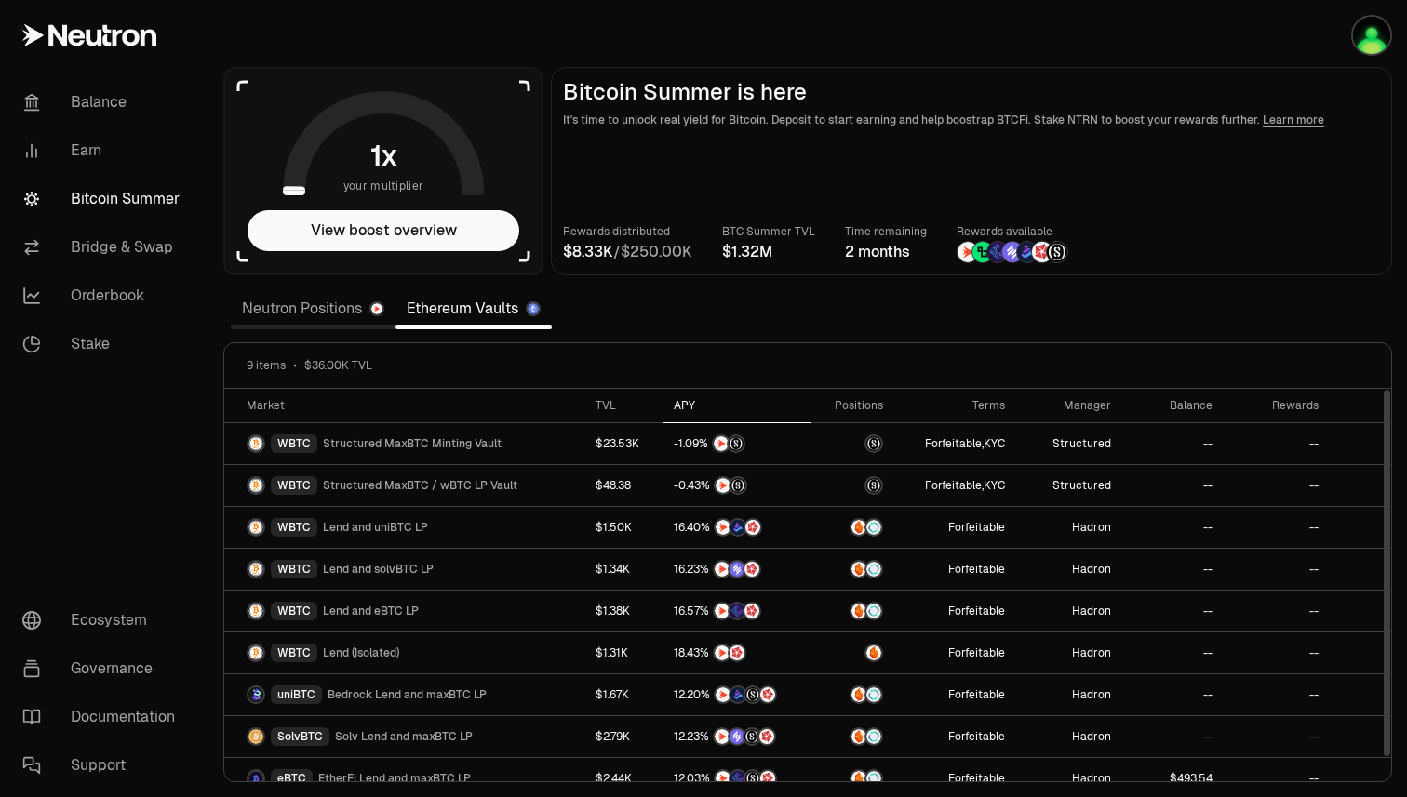
click at [691, 417] on th "APY" at bounding box center [736, 406] width 149 height 34
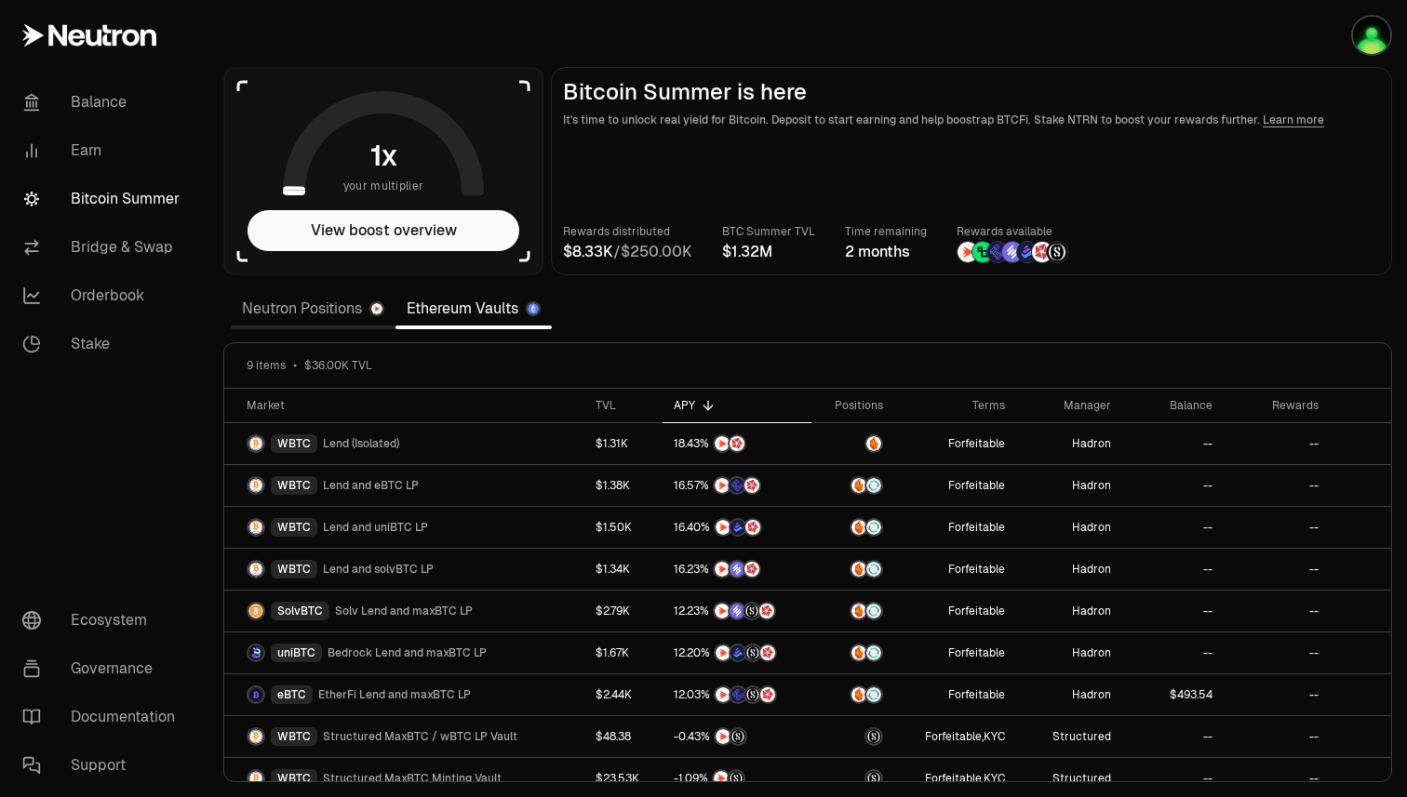
click at [335, 310] on link "Neutron Positions" at bounding box center [313, 308] width 165 height 37
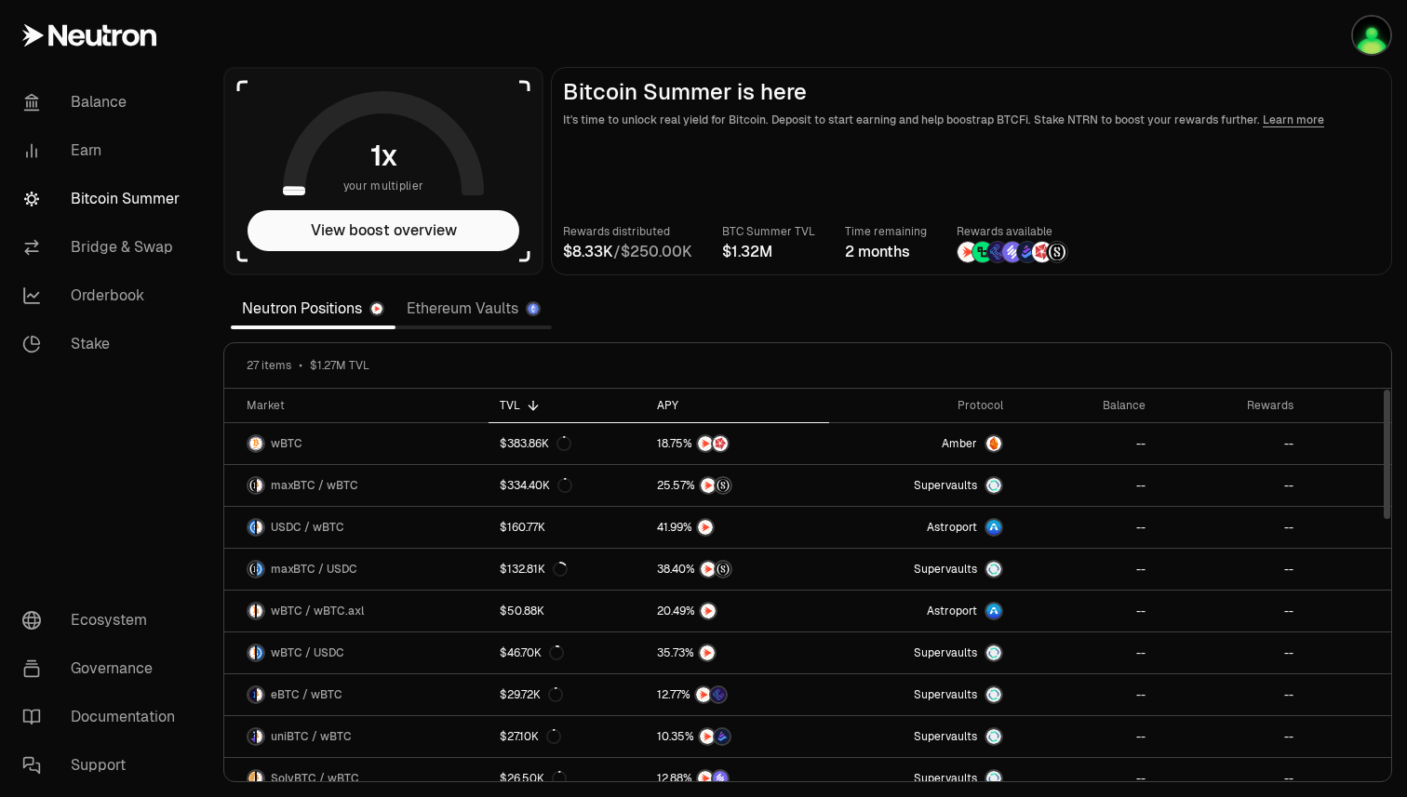
click at [675, 410] on div "APY" at bounding box center [737, 405] width 161 height 15
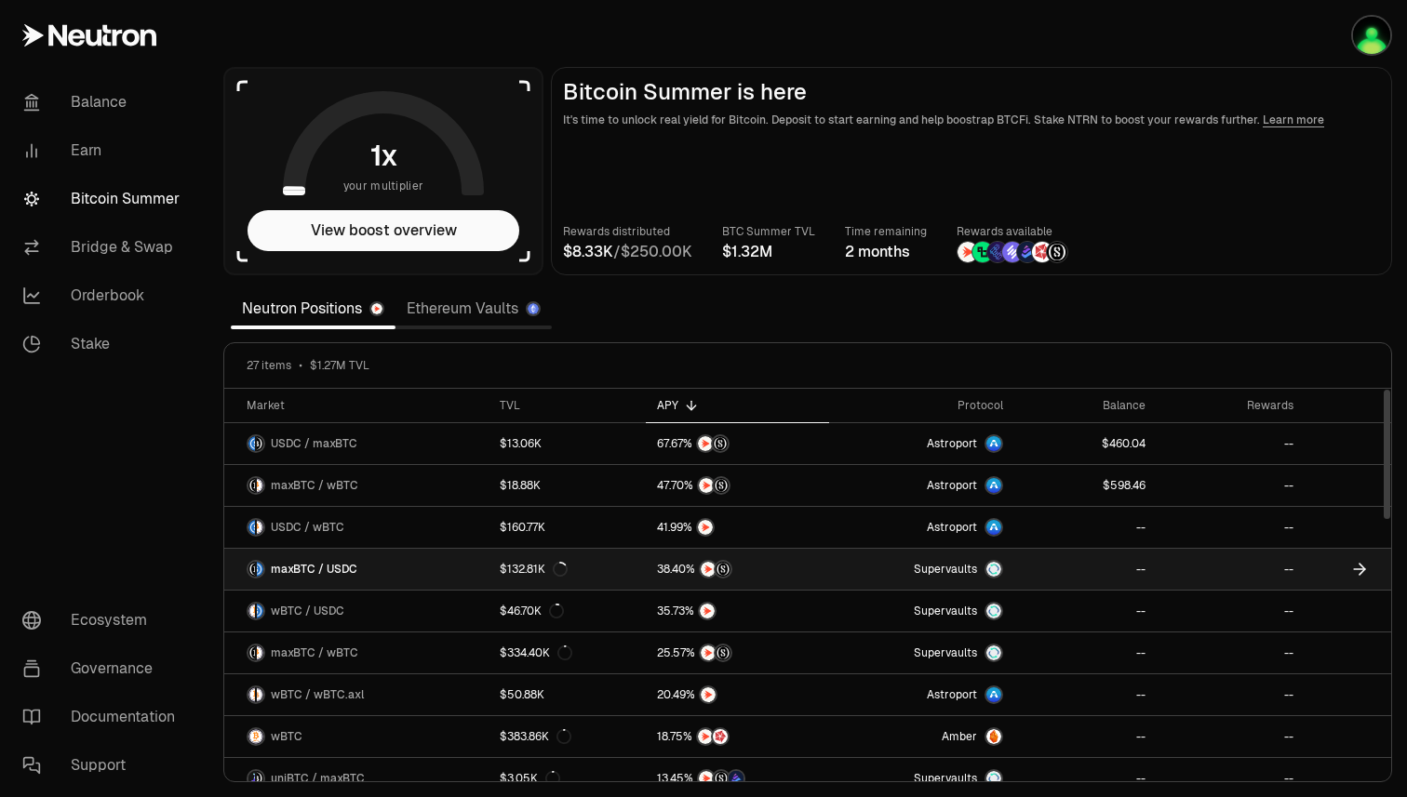
click at [967, 572] on span "Supervaults" at bounding box center [945, 569] width 63 height 15
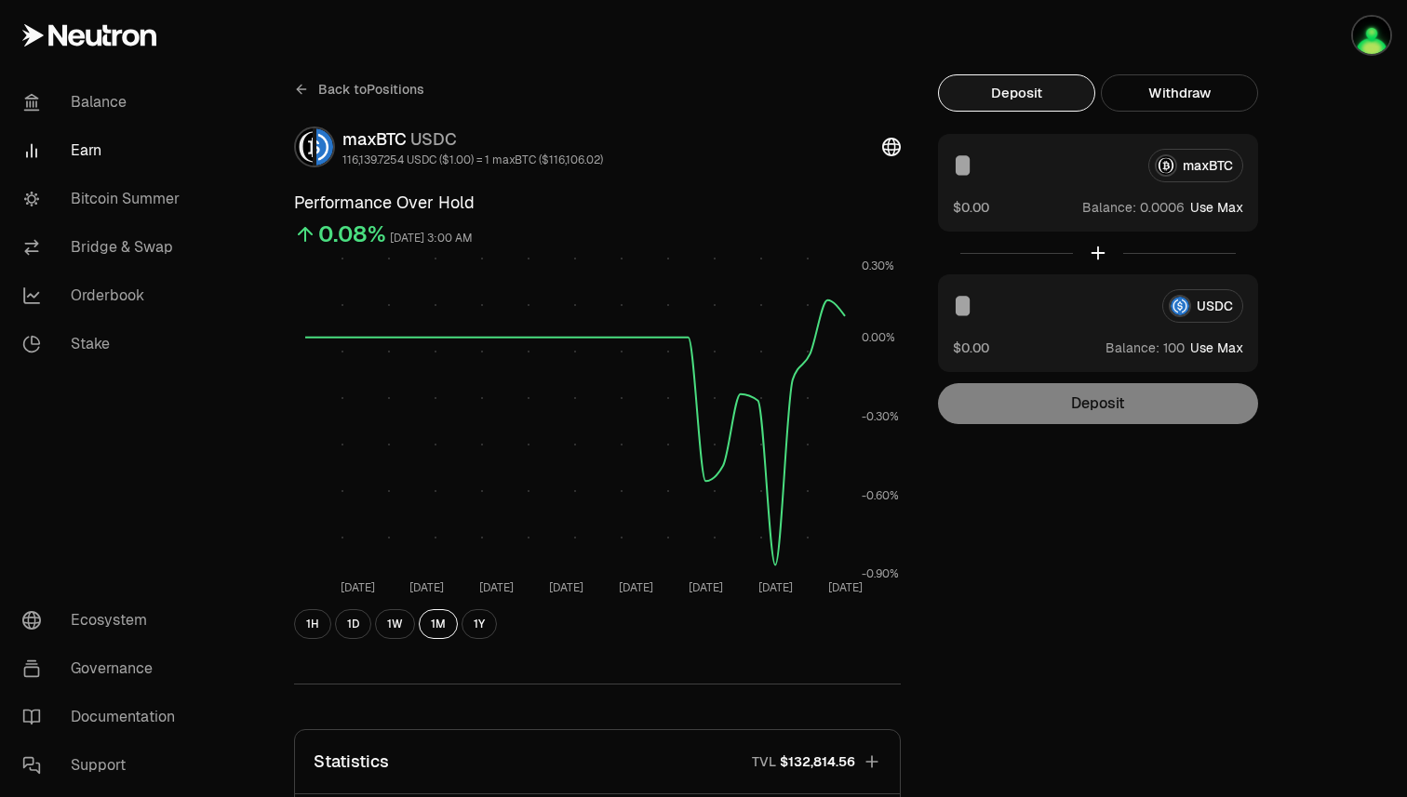
click at [296, 87] on icon at bounding box center [301, 89] width 15 height 15
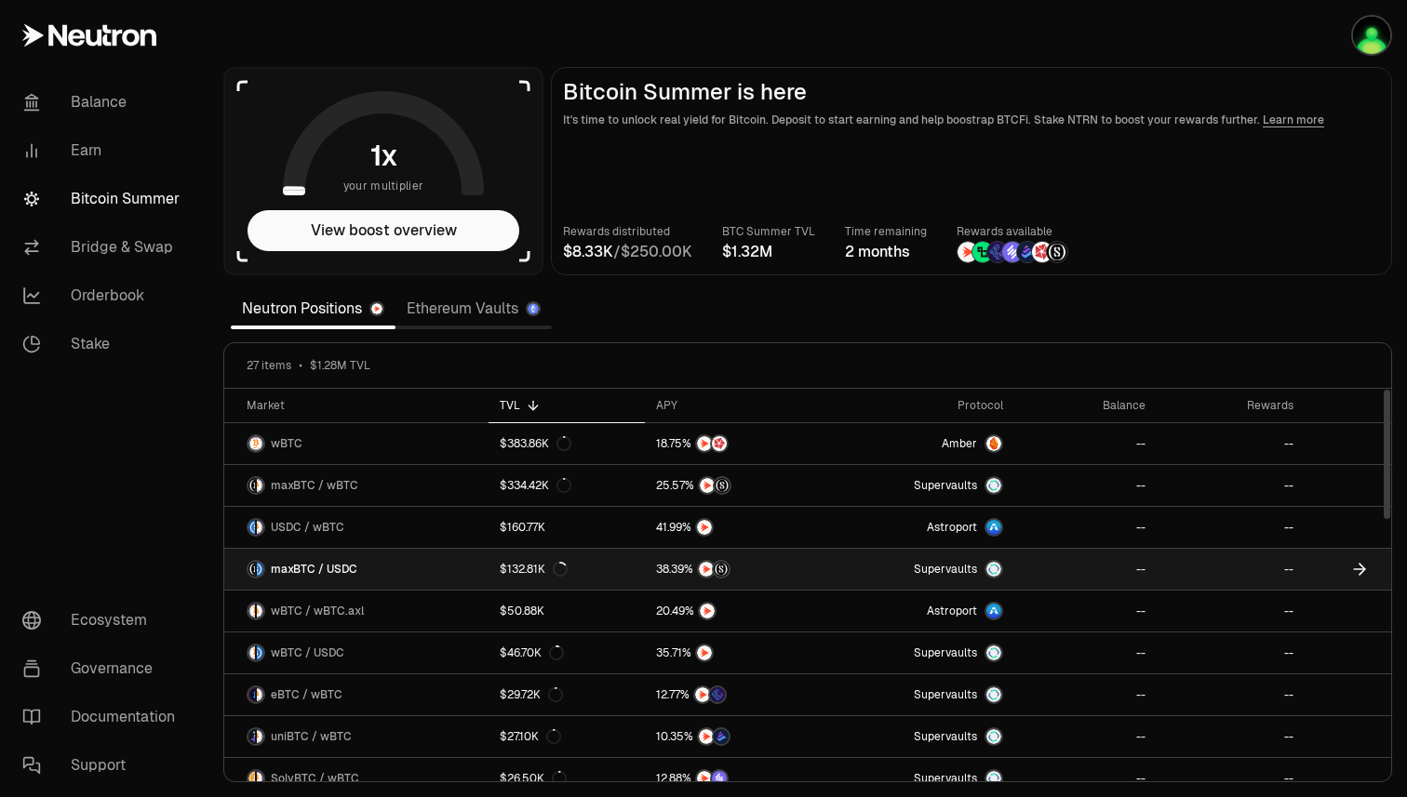
click at [1357, 569] on icon at bounding box center [1359, 569] width 11 height 0
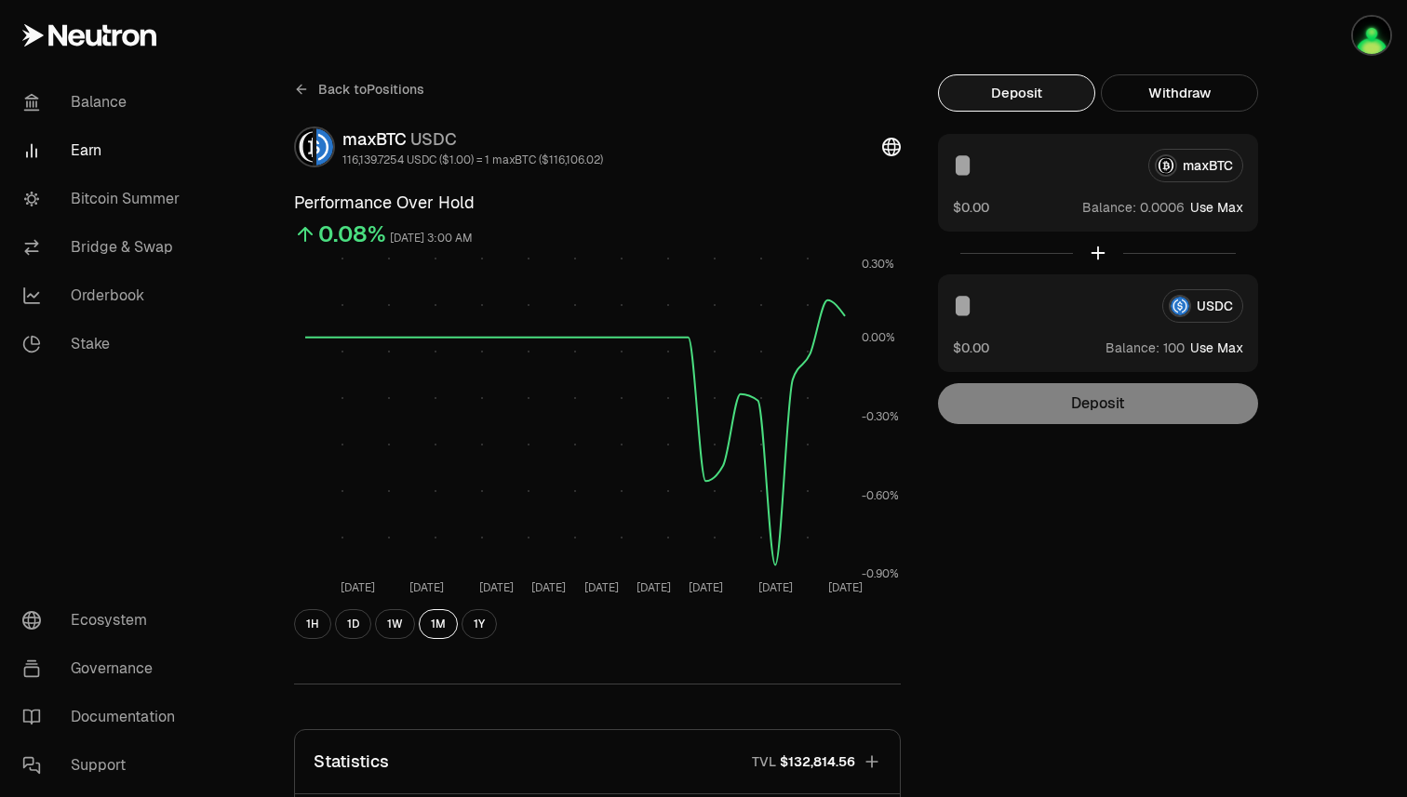
click at [290, 82] on div "Back to Positions maxBTC USDC 116,139.7254 USDC ($1.00) = 1 maxBTC ($116,106.02…" at bounding box center [597, 611] width 651 height 1074
click at [294, 85] on icon at bounding box center [301, 89] width 15 height 15
